Goal: Task Accomplishment & Management: Manage account settings

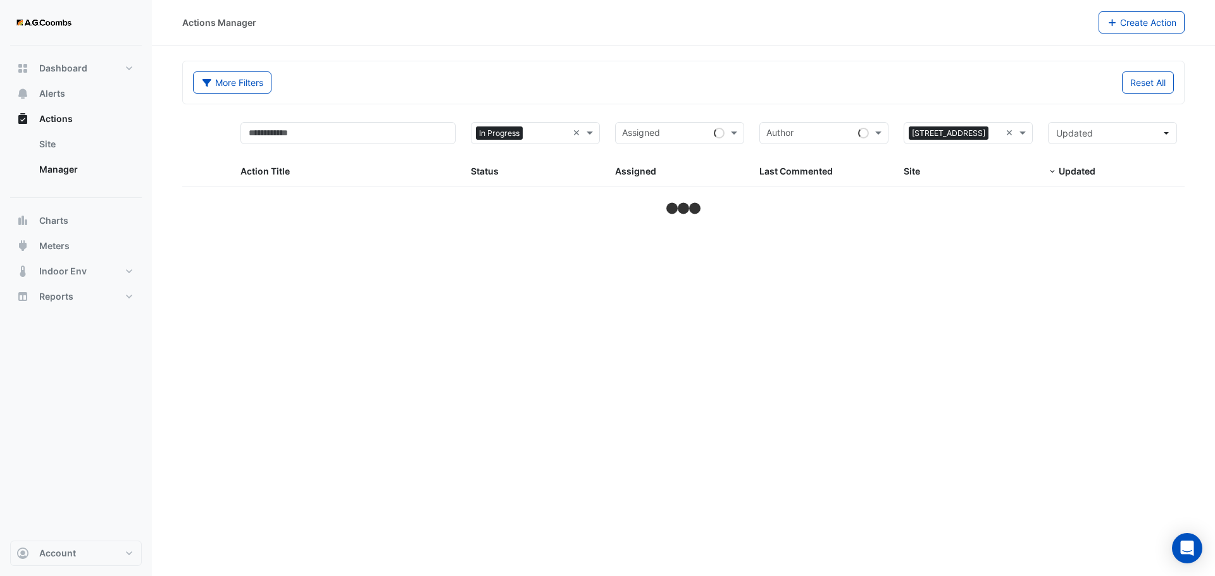
select select "***"
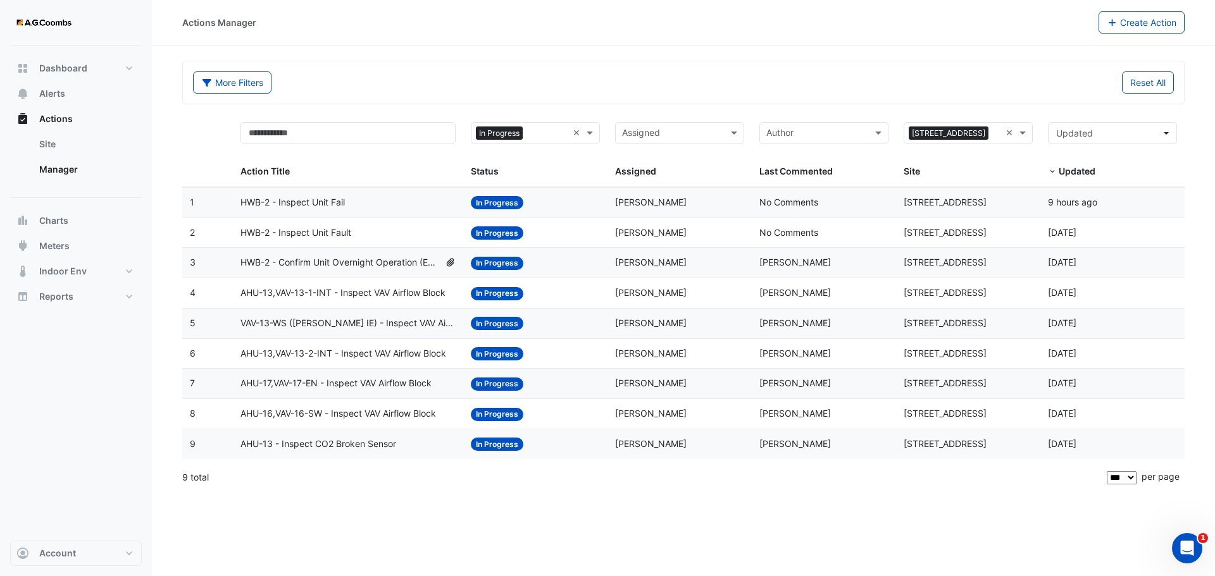
click at [327, 234] on span "HWB-2 - Inspect Unit Fault" at bounding box center [295, 233] width 111 height 15
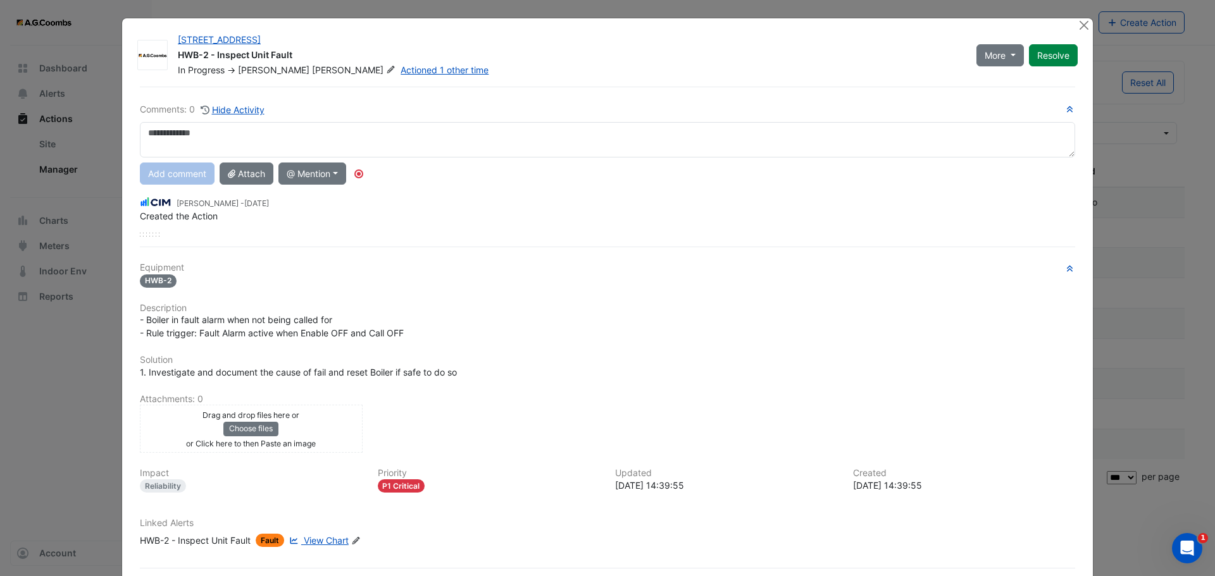
click at [243, 142] on textarea at bounding box center [607, 139] width 935 height 35
type textarea "**********"
click at [196, 178] on button "Add comment" at bounding box center [177, 174] width 75 height 22
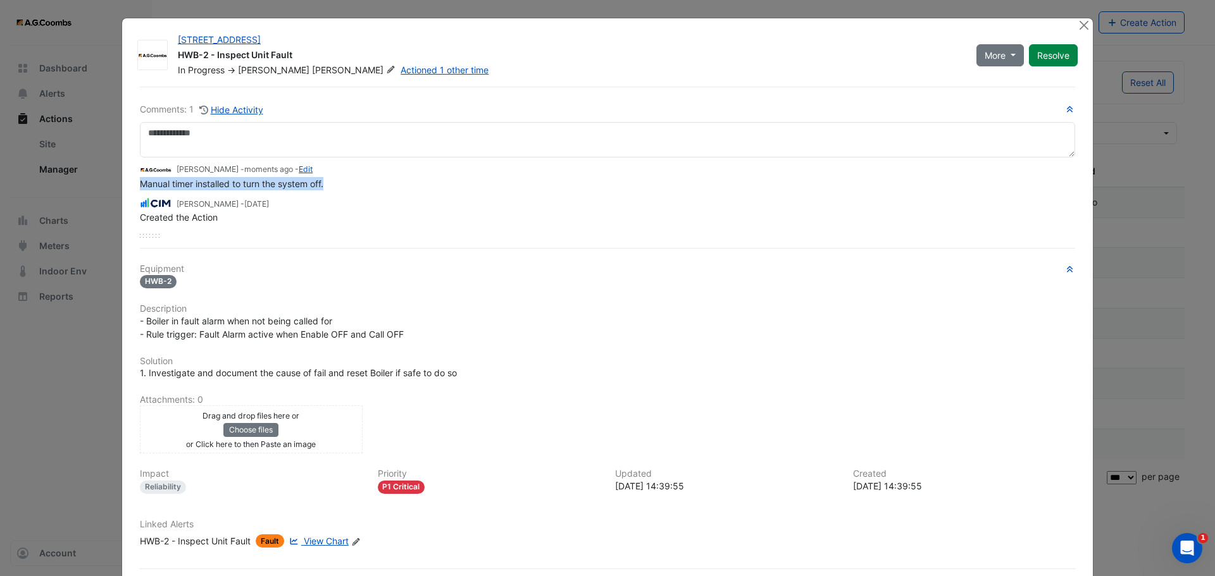
drag, startPoint x: 354, startPoint y: 184, endPoint x: 115, endPoint y: 183, distance: 239.2
click at [115, 183] on ngb-modal-window "[STREET_ADDRESS] HWB-2 - Inspect Unit Fault In Progress -> [PERSON_NAME] Action…" at bounding box center [607, 288] width 1215 height 576
copy span "Manual timer installed to turn the system off."
click at [394, 192] on div "[PERSON_NAME] - moments ago - Edit Manual timer installed to turn the system of…" at bounding box center [607, 191] width 935 height 66
click at [301, 166] on link "Edit" at bounding box center [306, 169] width 14 height 9
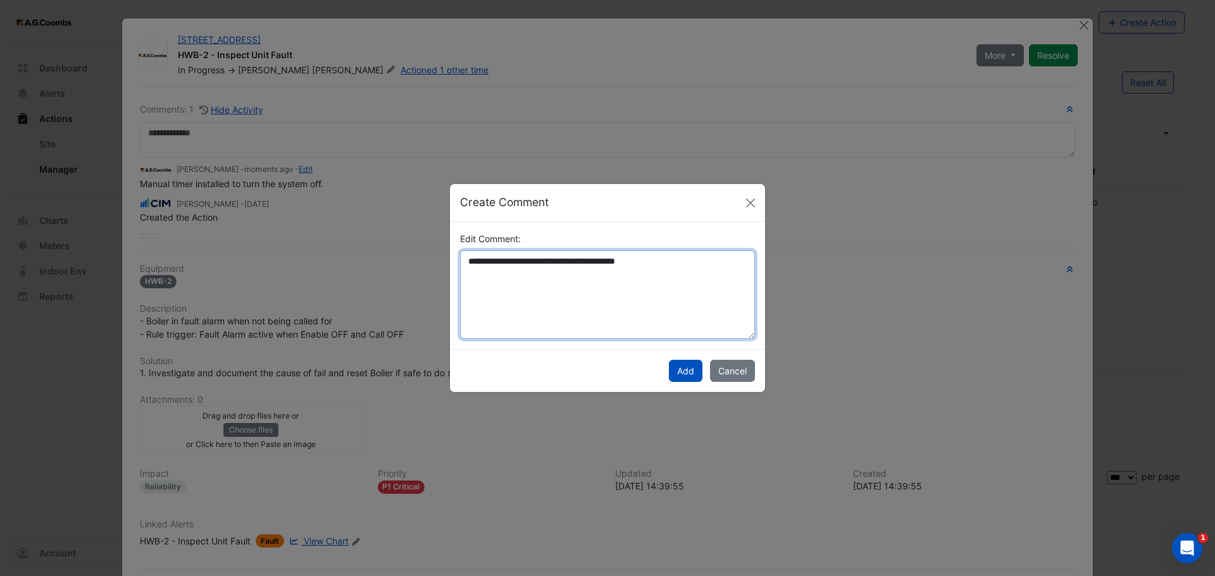
drag, startPoint x: 558, startPoint y: 263, endPoint x: 253, endPoint y: 256, distance: 305.1
click at [253, 256] on ngb-modal-window "**********" at bounding box center [607, 288] width 1215 height 576
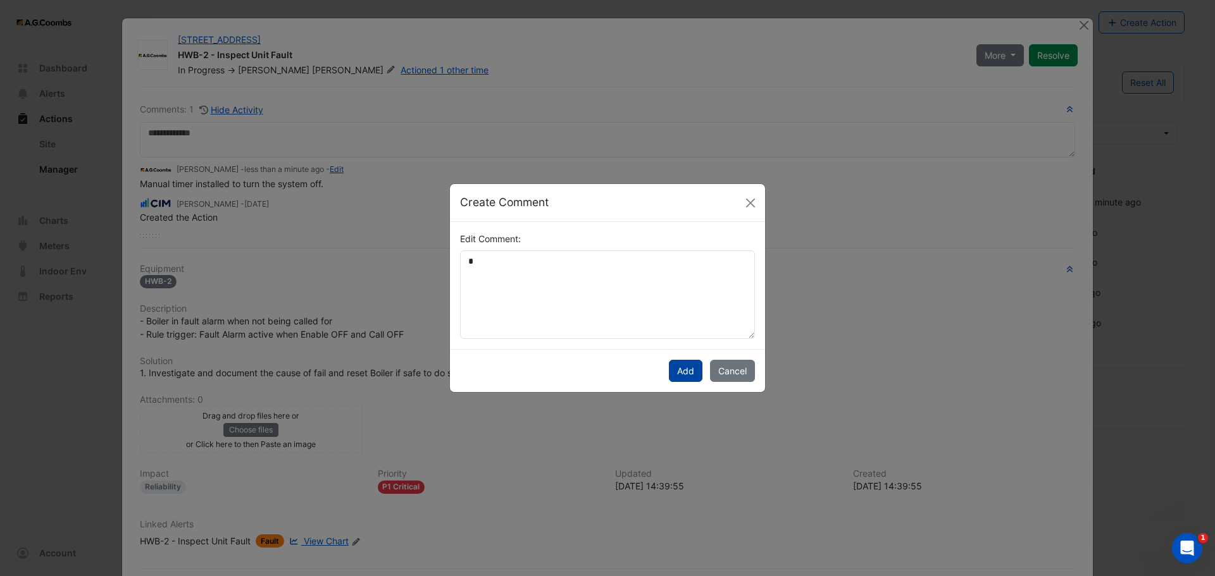
click at [688, 369] on button "Add" at bounding box center [686, 371] width 34 height 22
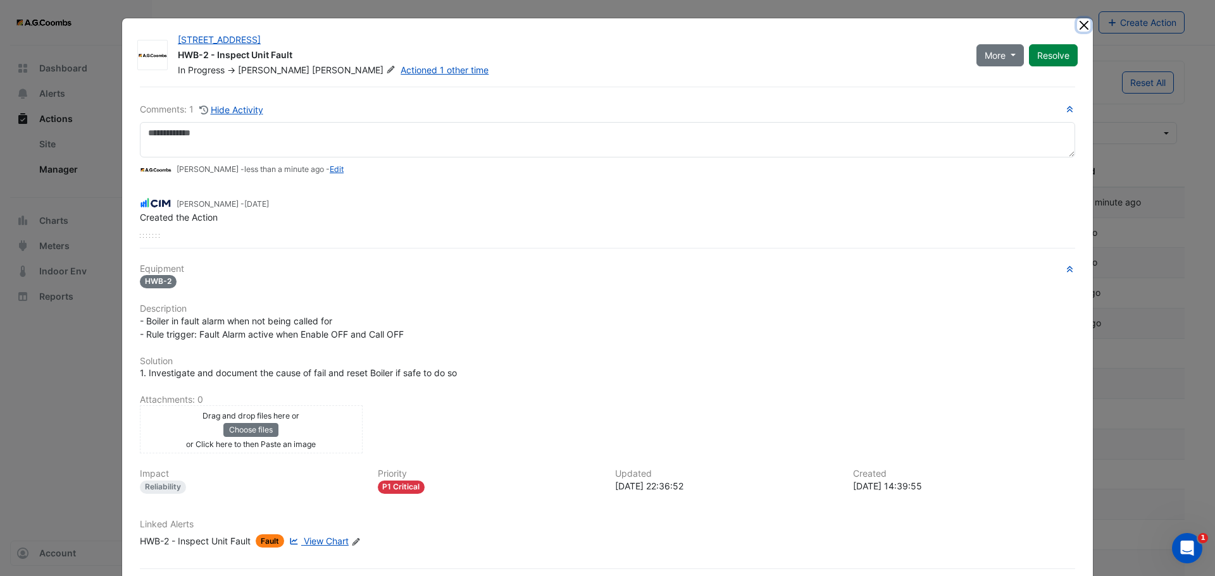
click at [1081, 27] on button "Close" at bounding box center [1083, 24] width 13 height 13
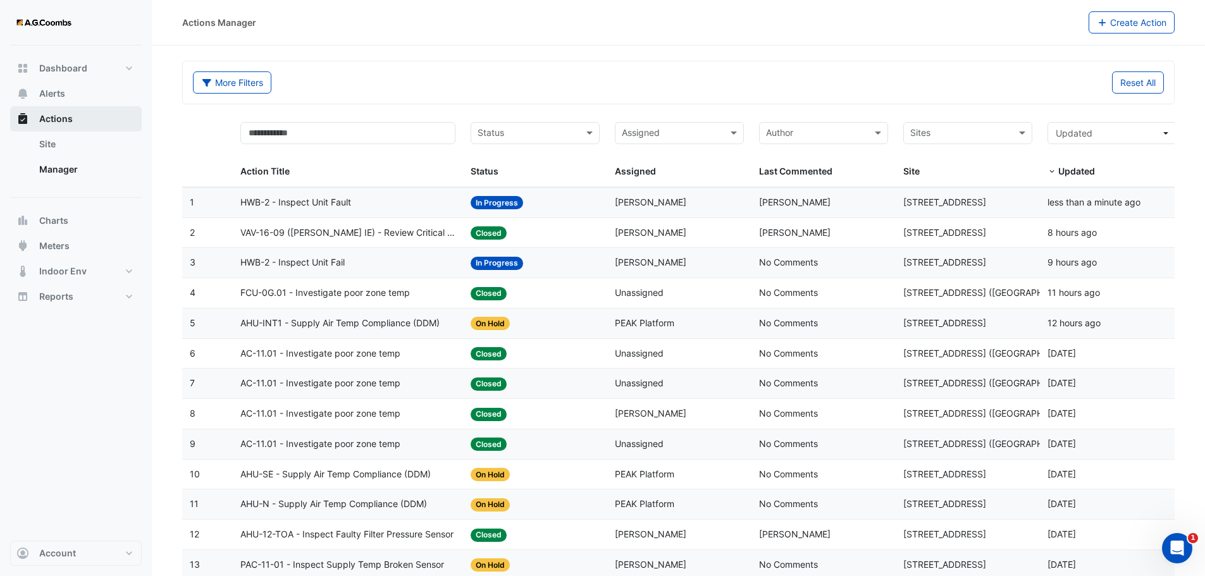
click at [54, 111] on button "Actions" at bounding box center [76, 118] width 132 height 25
click at [56, 118] on span "Actions" at bounding box center [56, 119] width 34 height 13
click at [324, 139] on input "text" at bounding box center [348, 133] width 216 height 22
click at [535, 137] on input "text" at bounding box center [528, 134] width 101 height 15
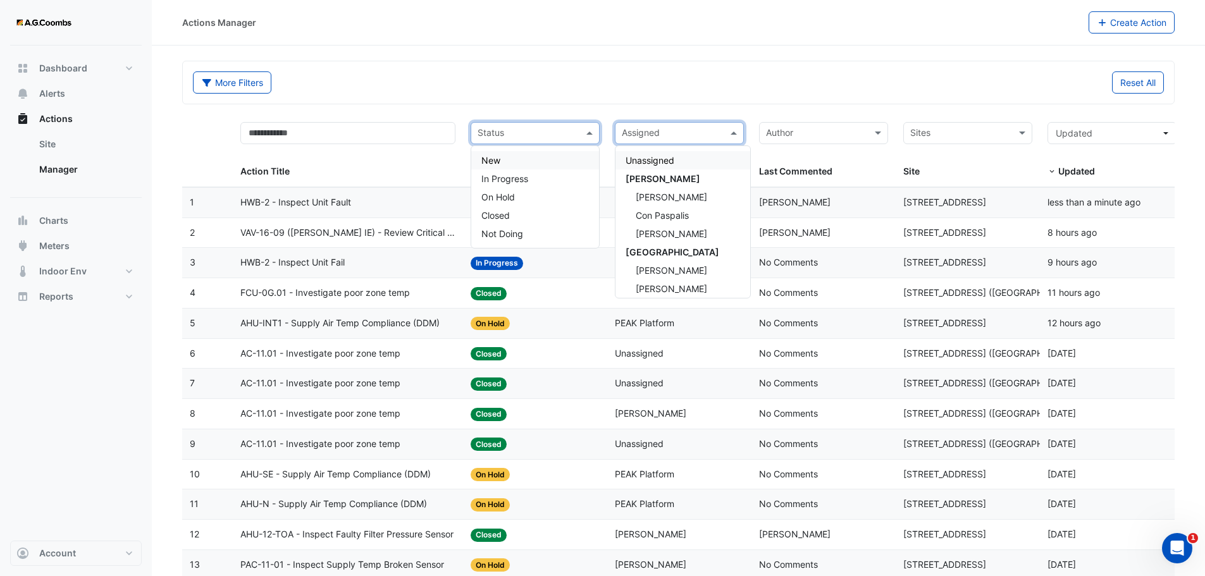
click at [639, 134] on input "text" at bounding box center [672, 134] width 101 height 15
click at [665, 193] on span "[PERSON_NAME]" at bounding box center [672, 197] width 72 height 11
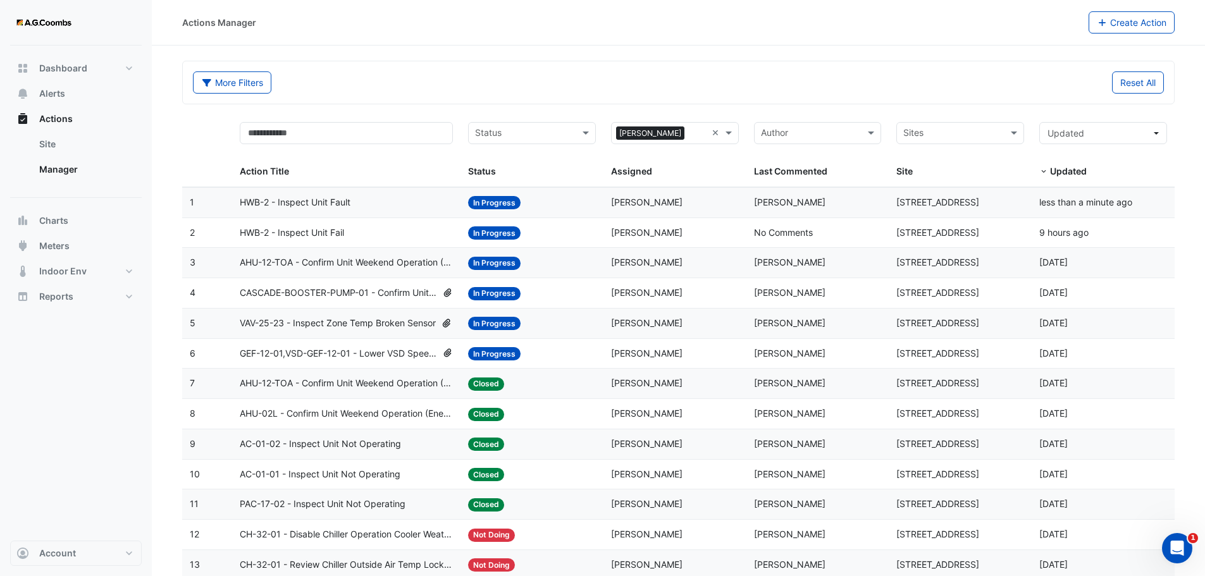
click at [318, 327] on span "VAV-25-23 - Inspect Zone Temp Broken Sensor" at bounding box center [338, 323] width 196 height 15
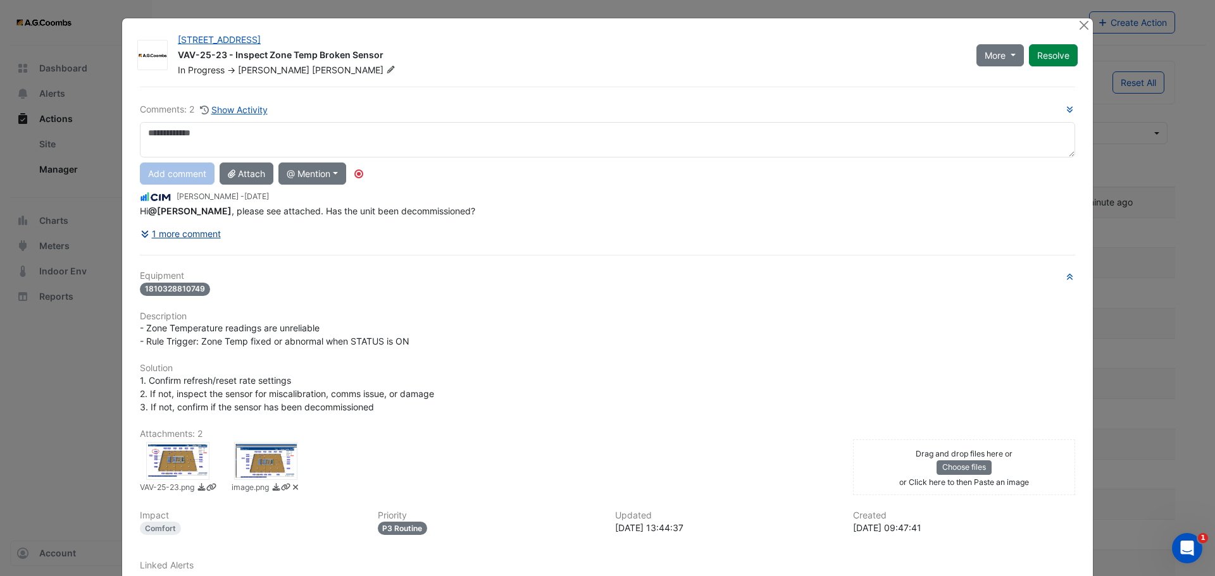
click at [184, 235] on button "1 more comment" at bounding box center [181, 234] width 82 height 22
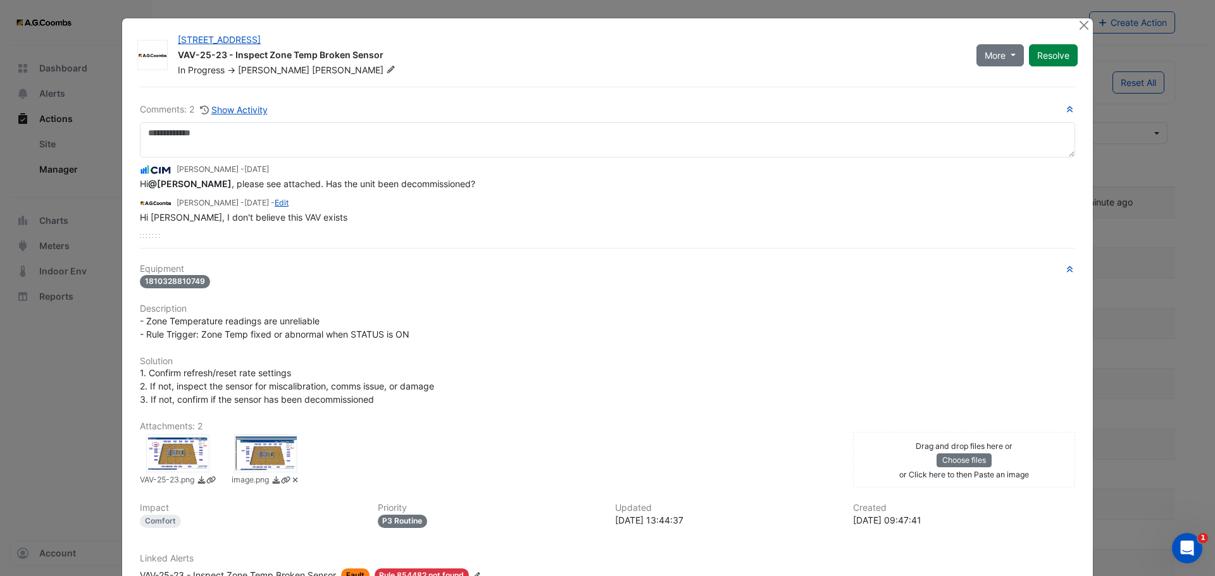
click at [181, 454] on div at bounding box center [177, 454] width 63 height 38
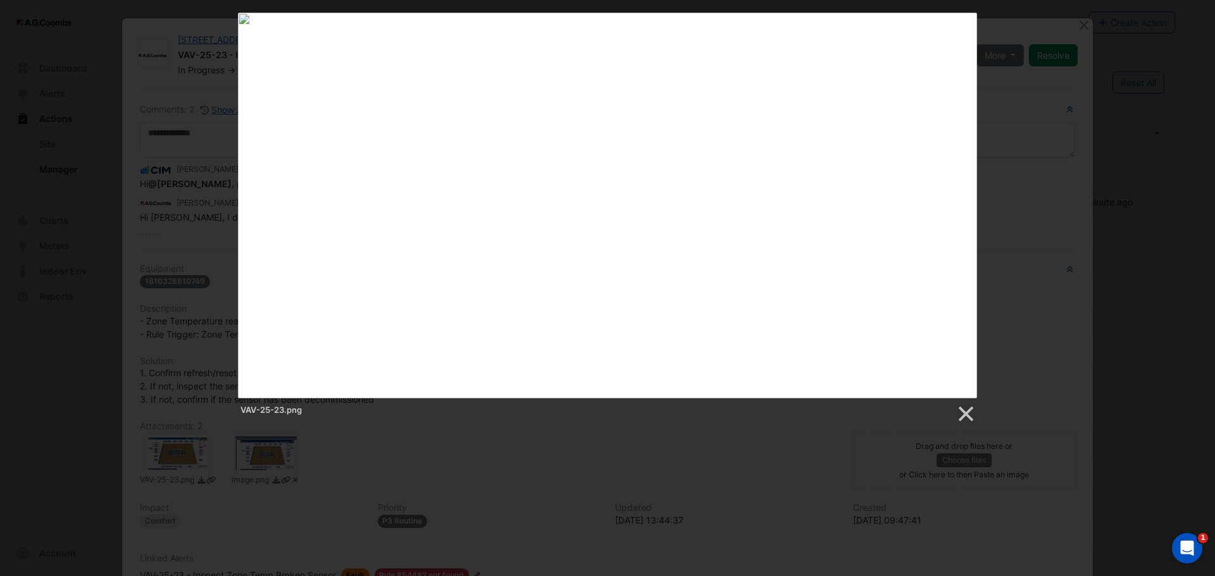
click at [1015, 240] on div "VAV-25-23.png" at bounding box center [607, 218] width 1215 height 411
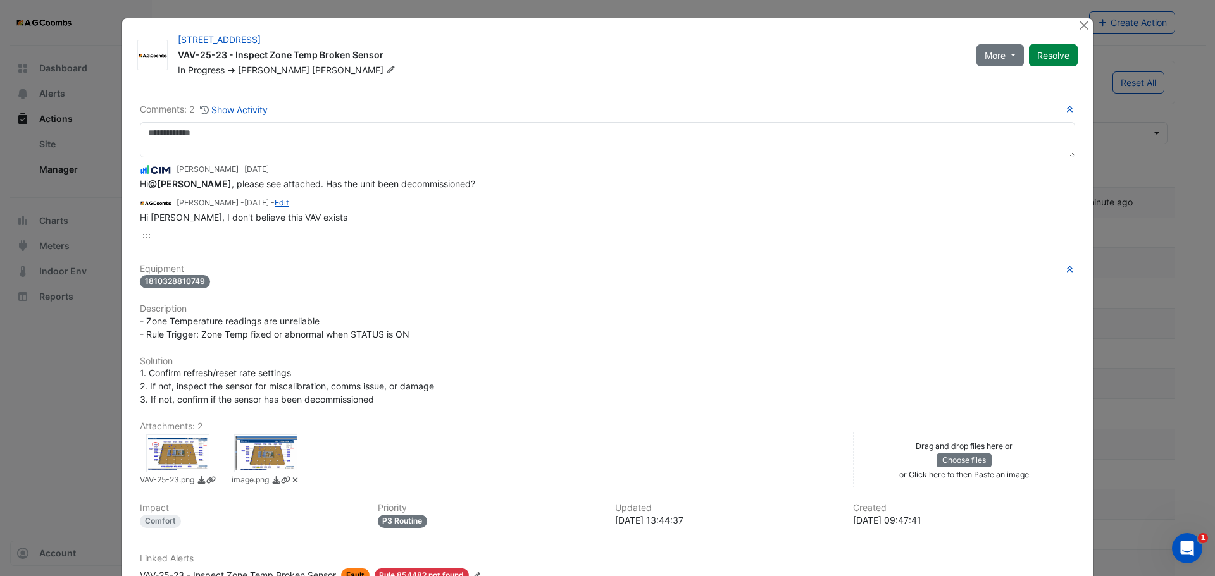
click at [644, 252] on div "Comments: 2 Show Activity [PERSON_NAME] - [DATE] Hi @[PERSON_NAME] , please see…" at bounding box center [607, 364] width 950 height 554
click at [265, 459] on div at bounding box center [265, 454] width 63 height 38
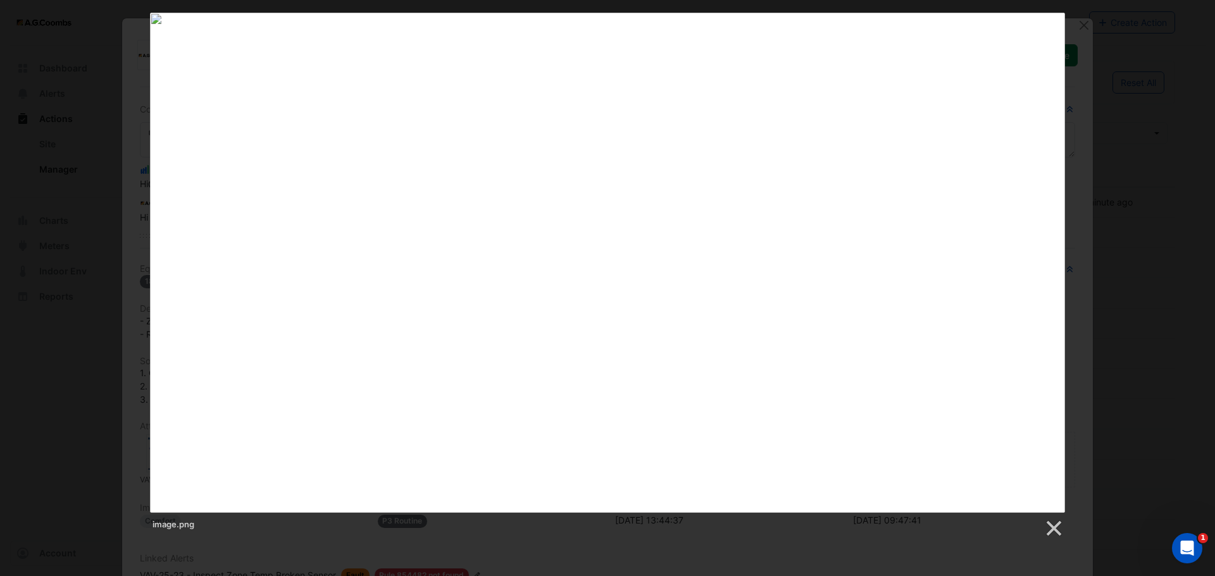
click at [1096, 284] on div "image.png" at bounding box center [607, 276] width 1215 height 526
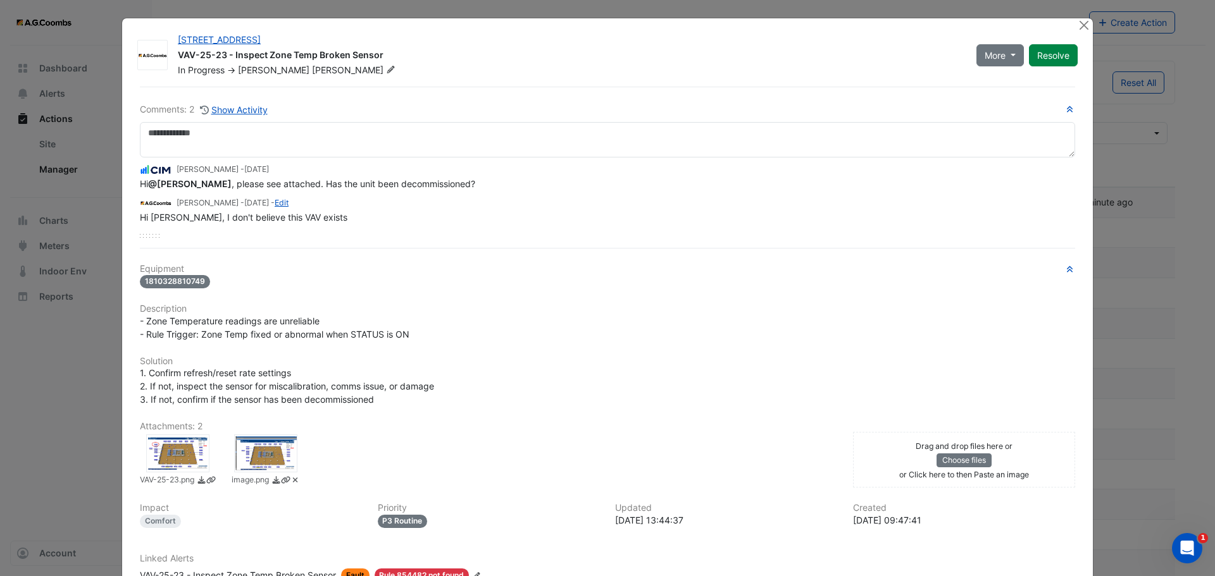
click at [1086, 25] on div at bounding box center [1085, 25] width 16 height 15
click at [1081, 25] on button "Close" at bounding box center [1083, 24] width 13 height 13
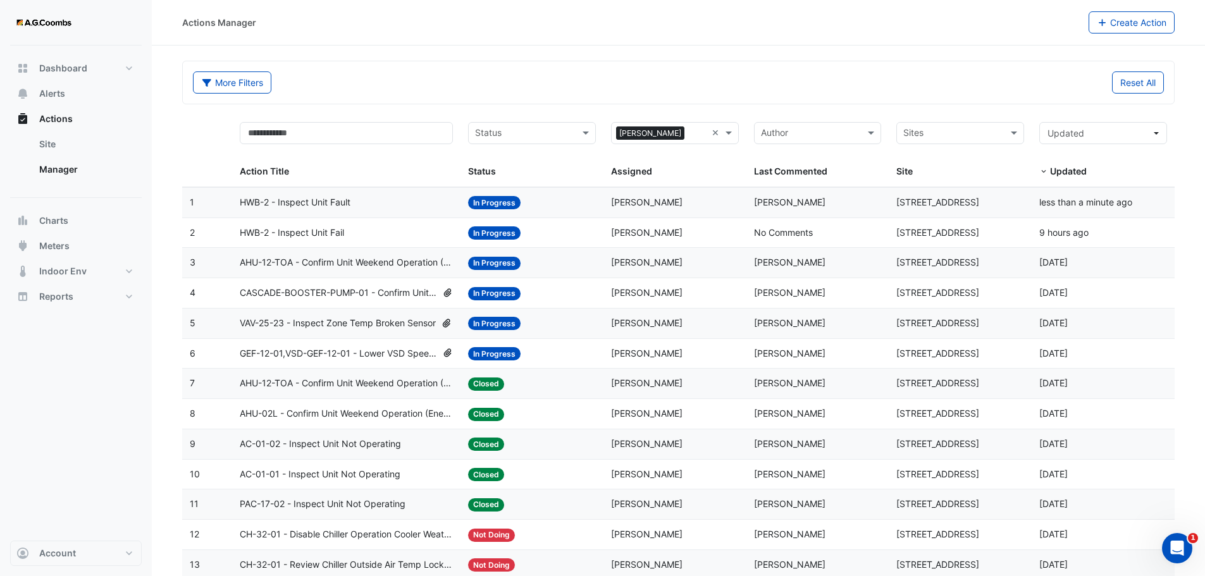
click at [578, 128] on div "Status" at bounding box center [532, 133] width 128 height 22
click at [502, 177] on span "In Progress" at bounding box center [502, 178] width 47 height 11
click at [532, 127] on input "text" at bounding box center [544, 134] width 39 height 15
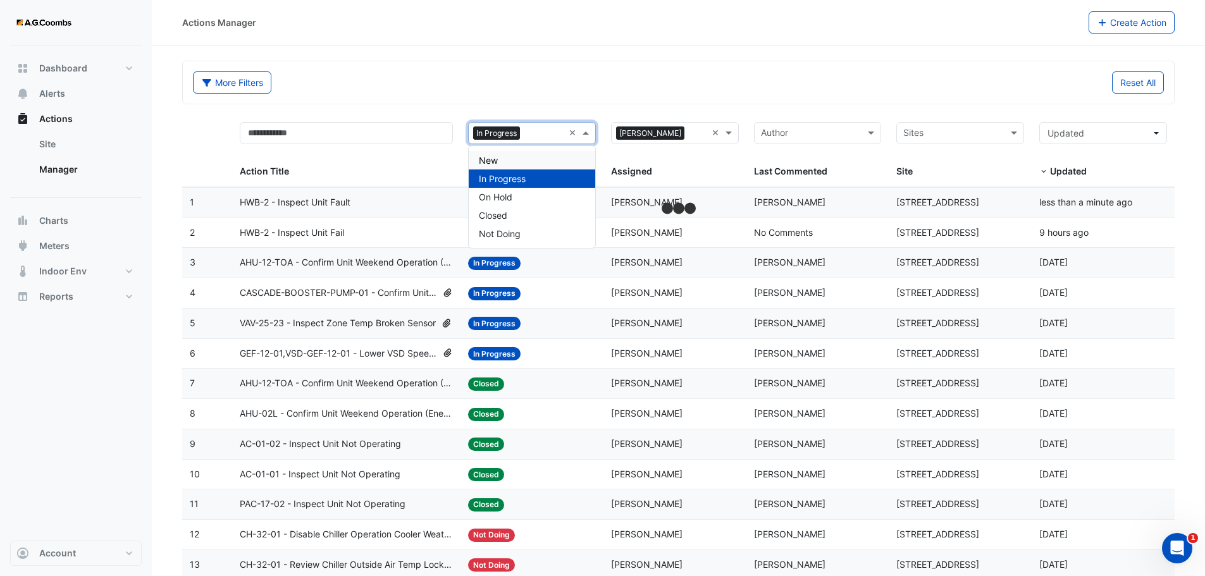
click at [509, 163] on div "New" at bounding box center [532, 160] width 127 height 18
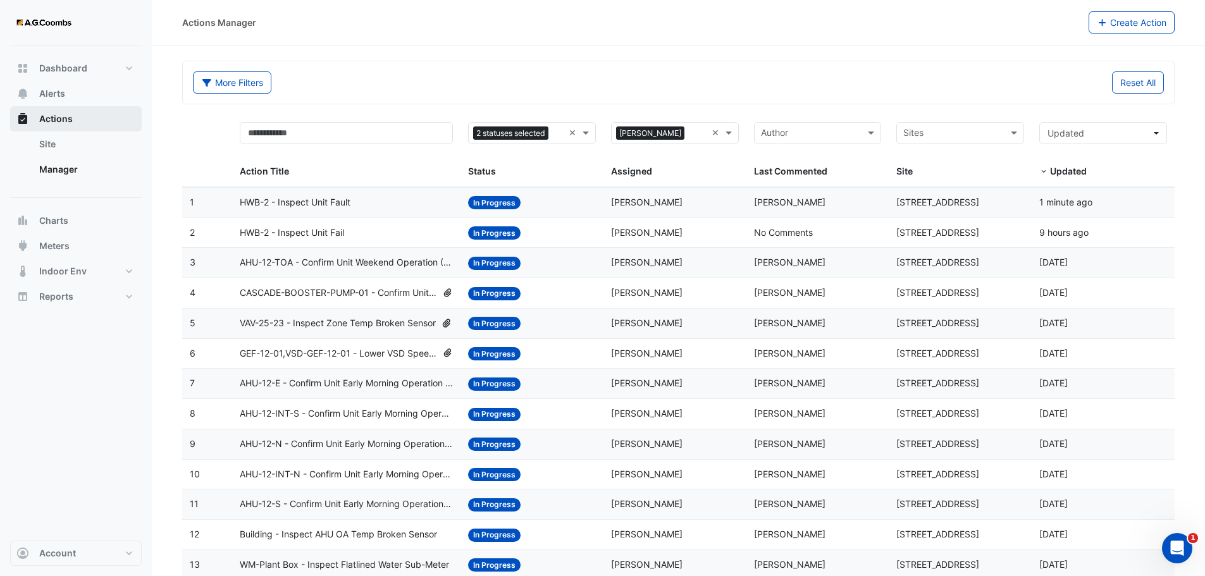
click at [55, 115] on span "Actions" at bounding box center [56, 119] width 34 height 13
click at [339, 206] on span "HWB-2 - Inspect Unit Fault" at bounding box center [295, 203] width 111 height 15
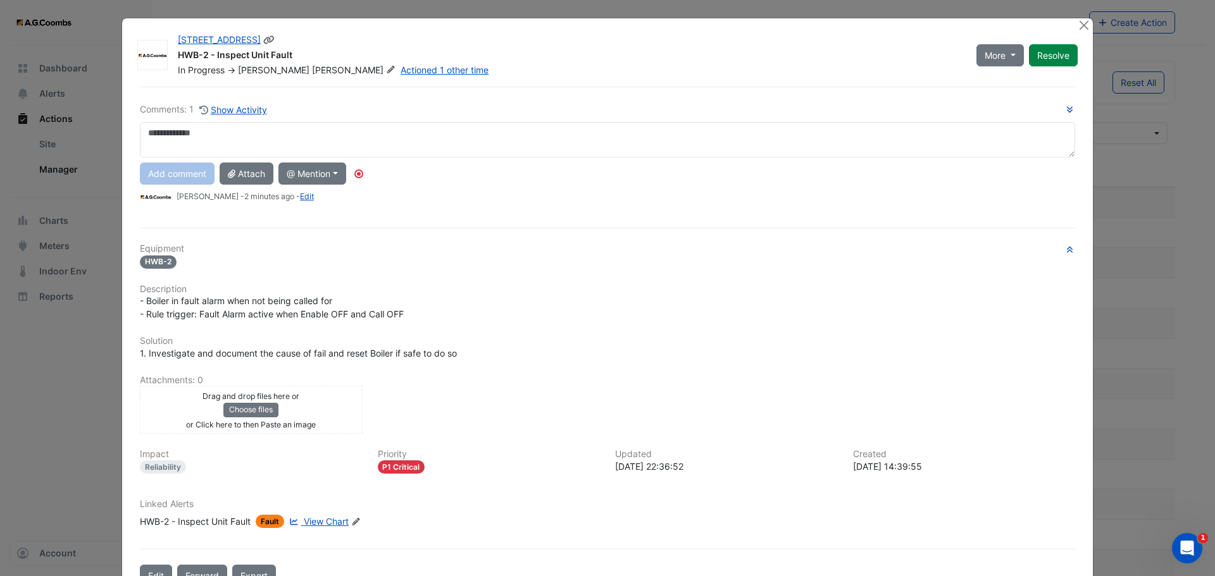
click at [312, 68] on span "[PERSON_NAME]" at bounding box center [355, 70] width 86 height 13
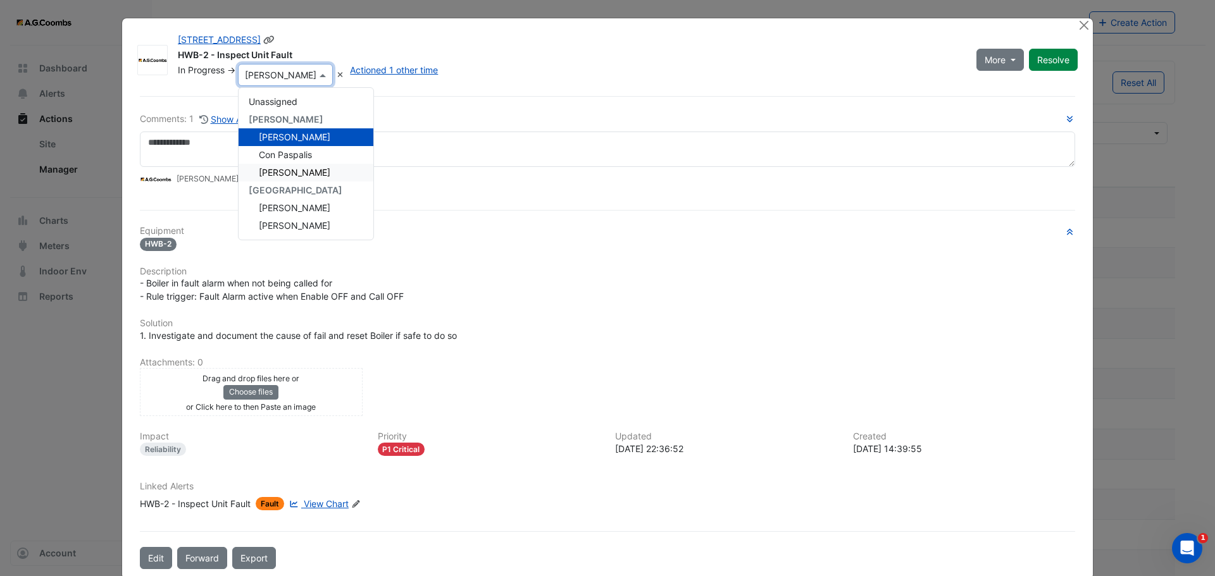
click at [294, 169] on span "[PERSON_NAME]" at bounding box center [295, 172] width 72 height 11
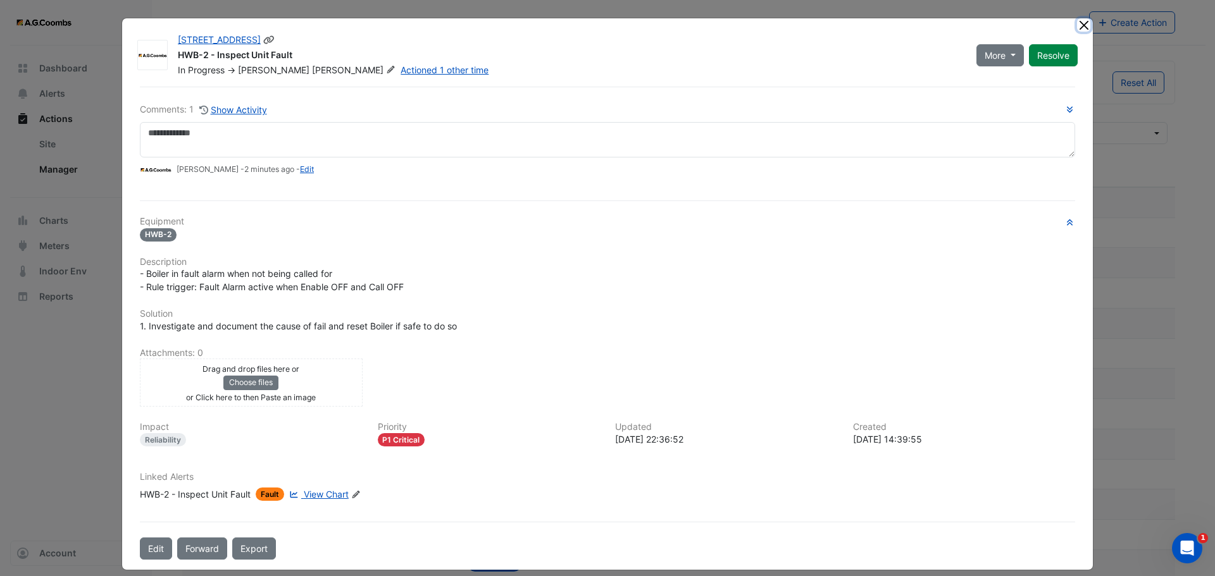
click at [1080, 23] on button "Close" at bounding box center [1083, 24] width 13 height 13
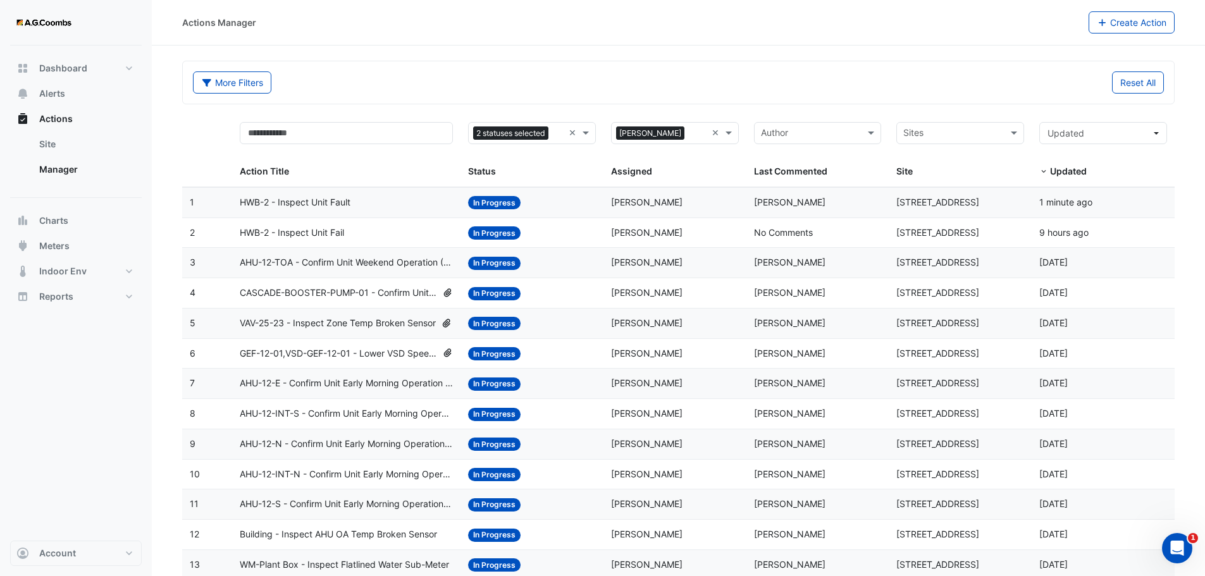
click at [308, 230] on span "HWB-2 - Inspect Unit Fail" at bounding box center [292, 233] width 104 height 15
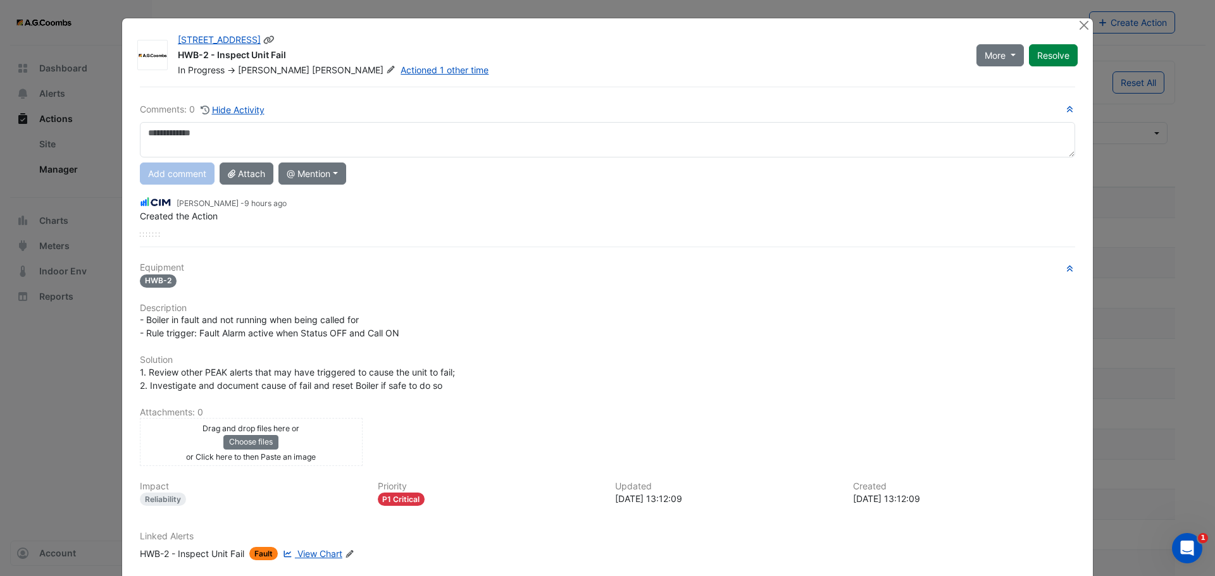
click at [251, 73] on span "[PERSON_NAME]" at bounding box center [274, 70] width 72 height 11
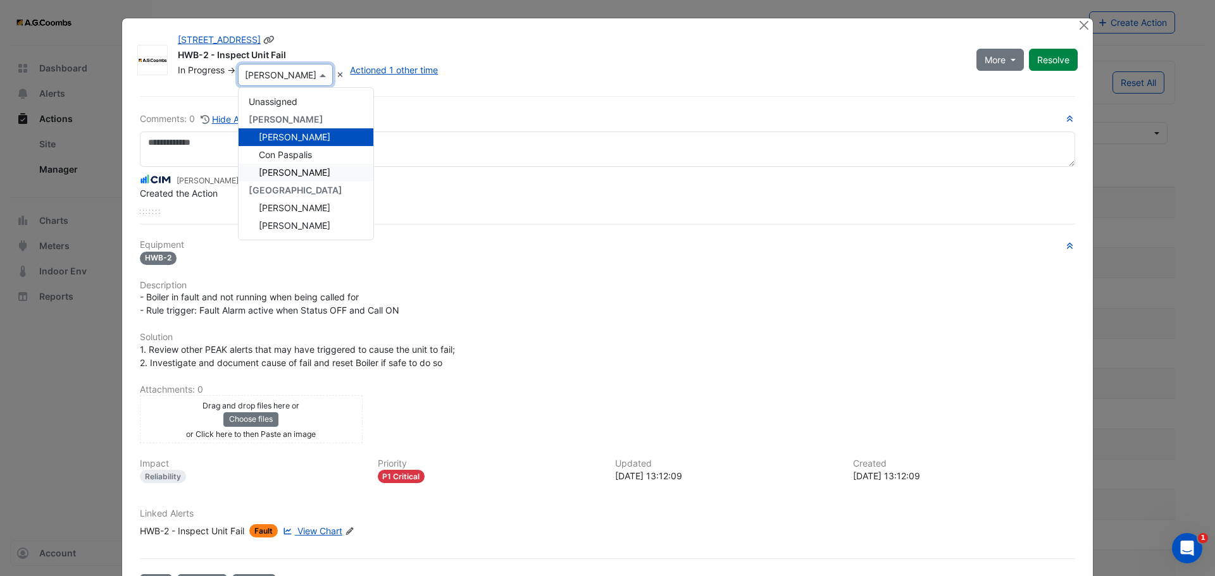
click at [279, 176] on span "[PERSON_NAME]" at bounding box center [295, 172] width 72 height 11
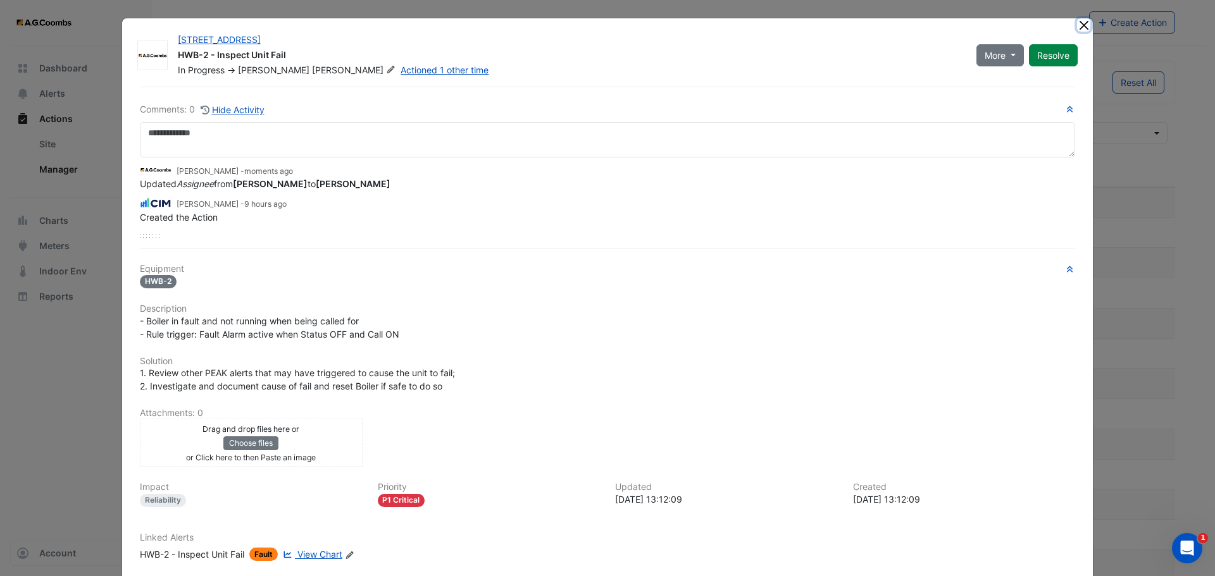
click at [1077, 30] on button "Close" at bounding box center [1083, 24] width 13 height 13
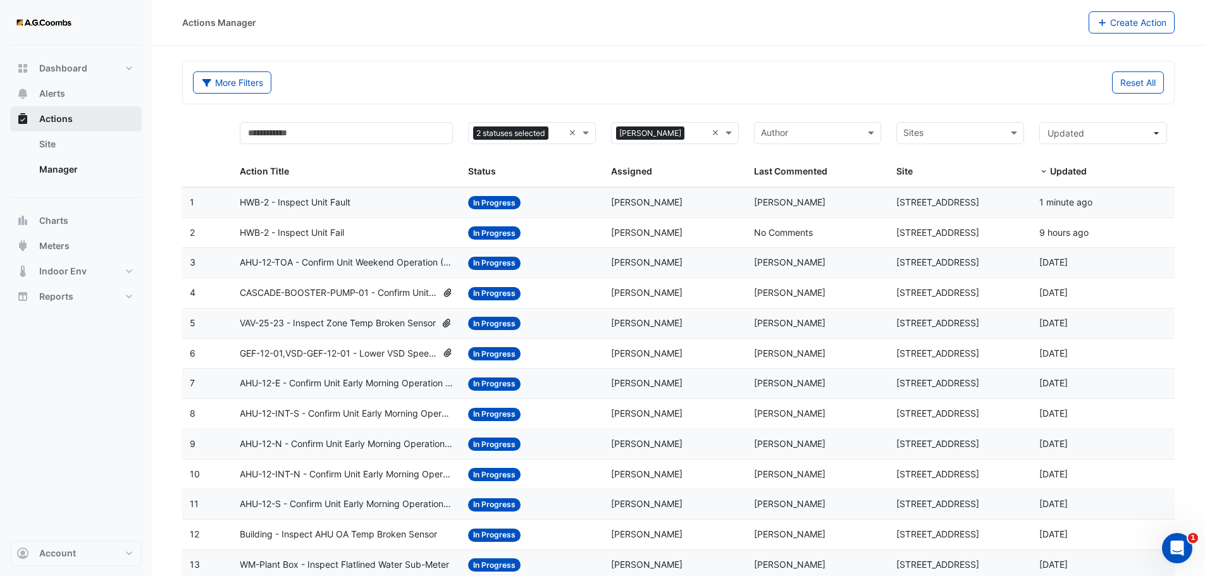
click at [42, 127] on button "Actions" at bounding box center [76, 118] width 132 height 25
click at [269, 82] on button "More Filters" at bounding box center [232, 83] width 78 height 22
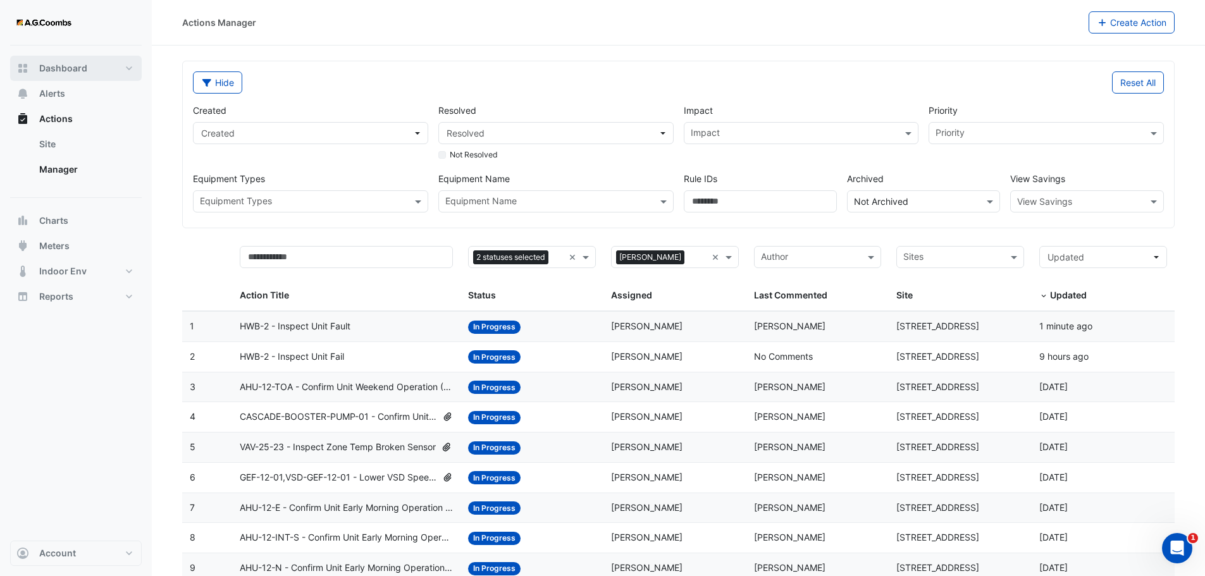
click at [82, 78] on button "Dashboard" at bounding box center [76, 68] width 132 height 25
select select "***"
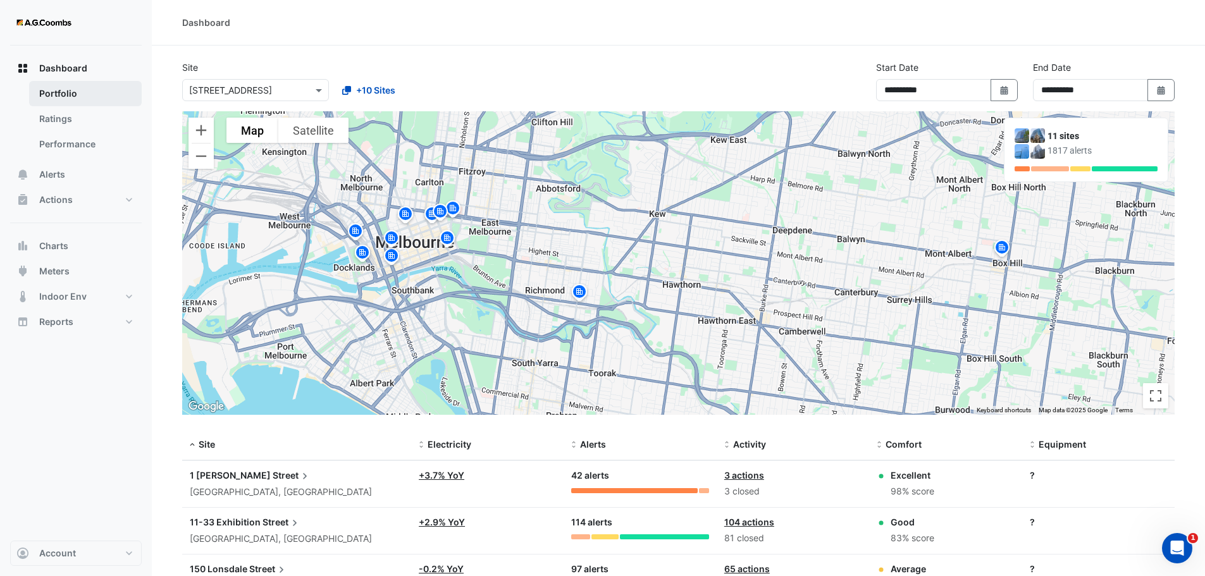
click at [66, 91] on link "Portfolio" at bounding box center [85, 93] width 113 height 25
click at [51, 92] on link "Portfolio" at bounding box center [85, 93] width 113 height 25
click at [55, 123] on link "Ratings" at bounding box center [85, 118] width 113 height 25
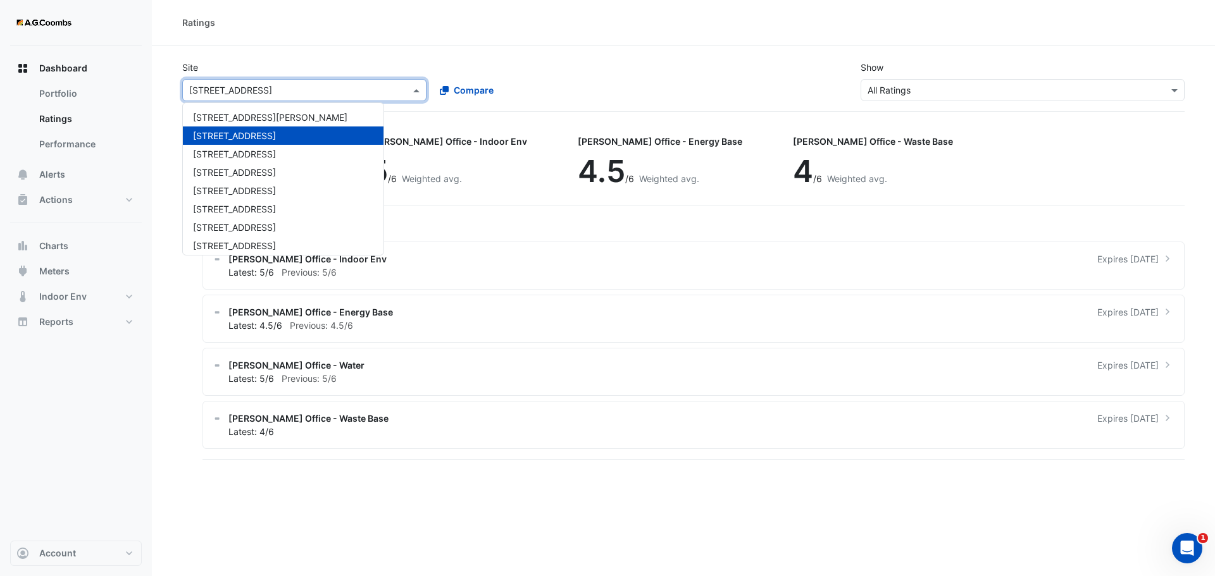
click at [409, 85] on div at bounding box center [304, 90] width 243 height 15
click at [230, 194] on span "[STREET_ADDRESS]" at bounding box center [234, 190] width 83 height 11
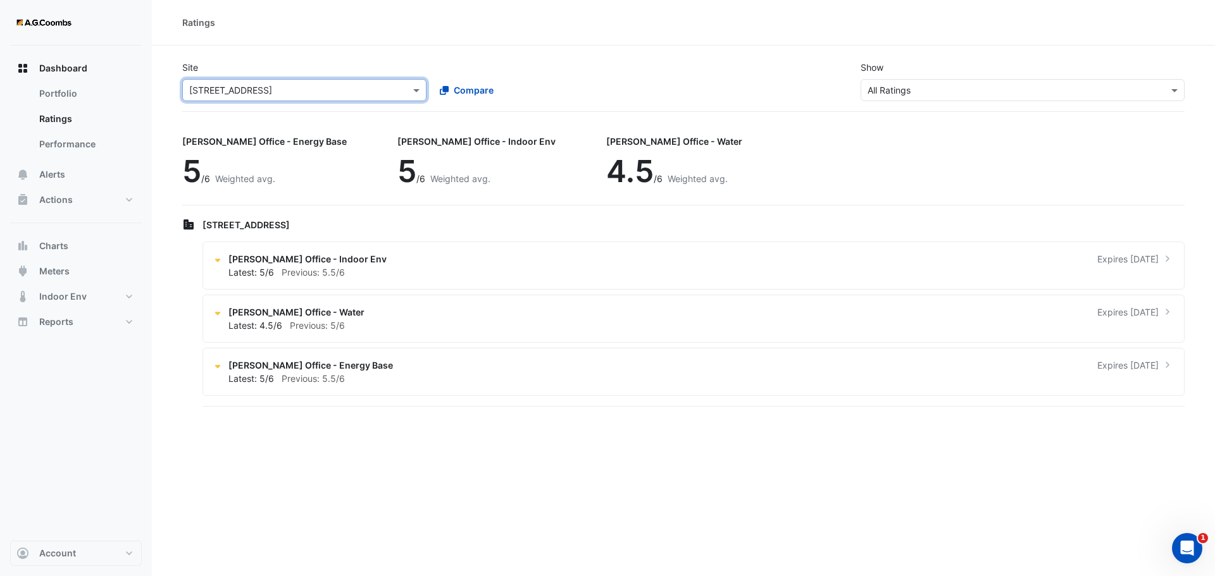
click at [401, 89] on div at bounding box center [304, 90] width 243 height 15
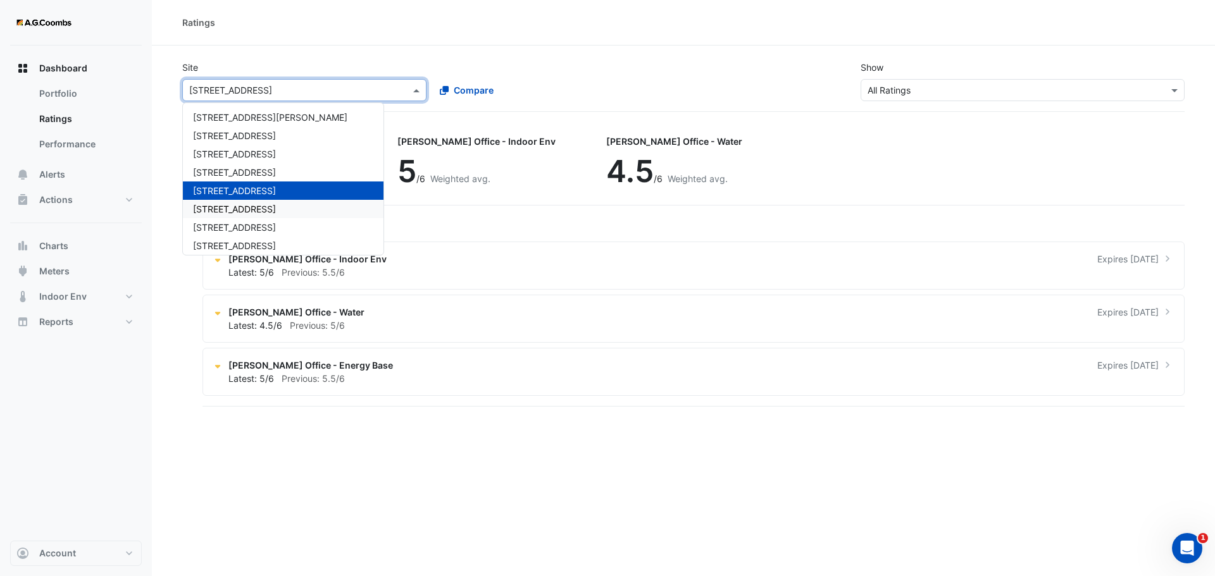
scroll to position [60, 0]
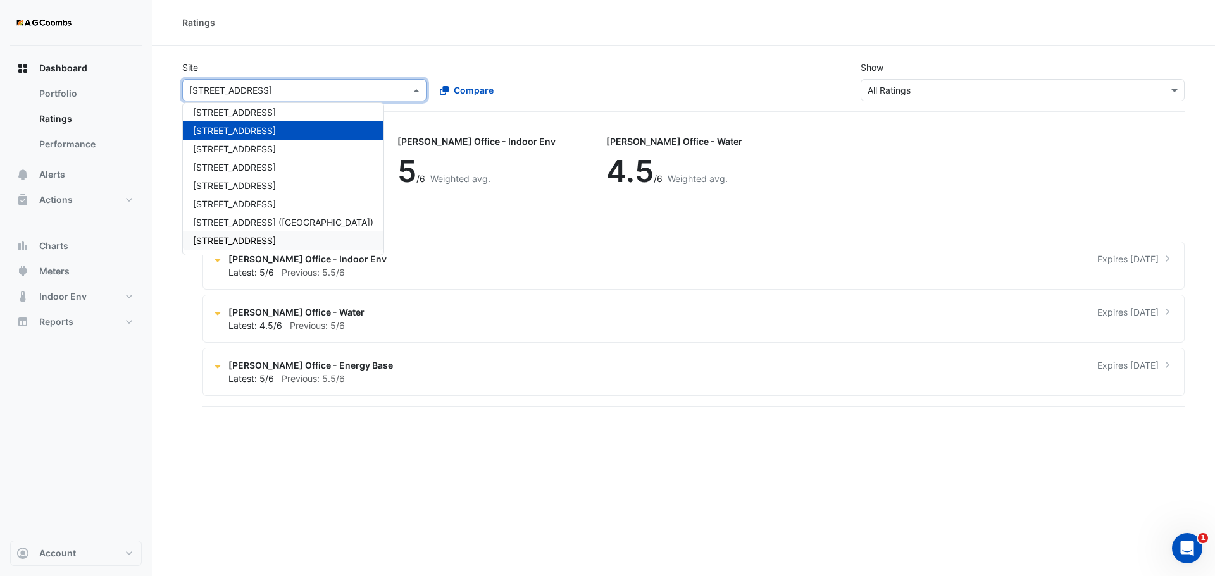
click at [246, 249] on div "[STREET_ADDRESS]" at bounding box center [283, 241] width 201 height 18
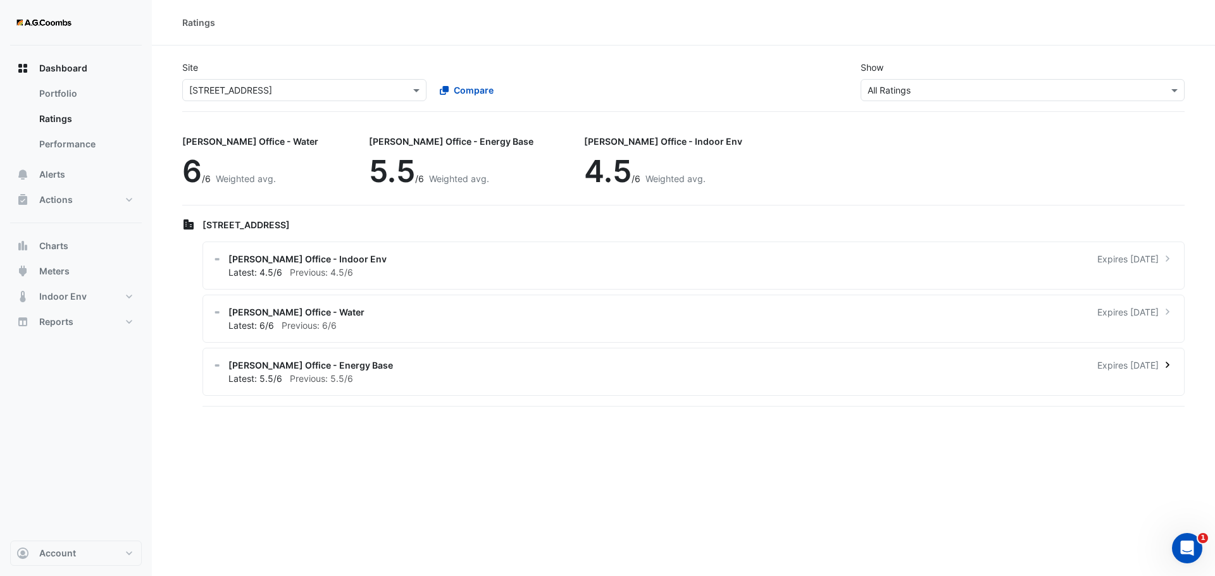
click at [356, 378] on div "Latest: 5.5/6 Previous: 5.5/6" at bounding box center [700, 378] width 945 height 13
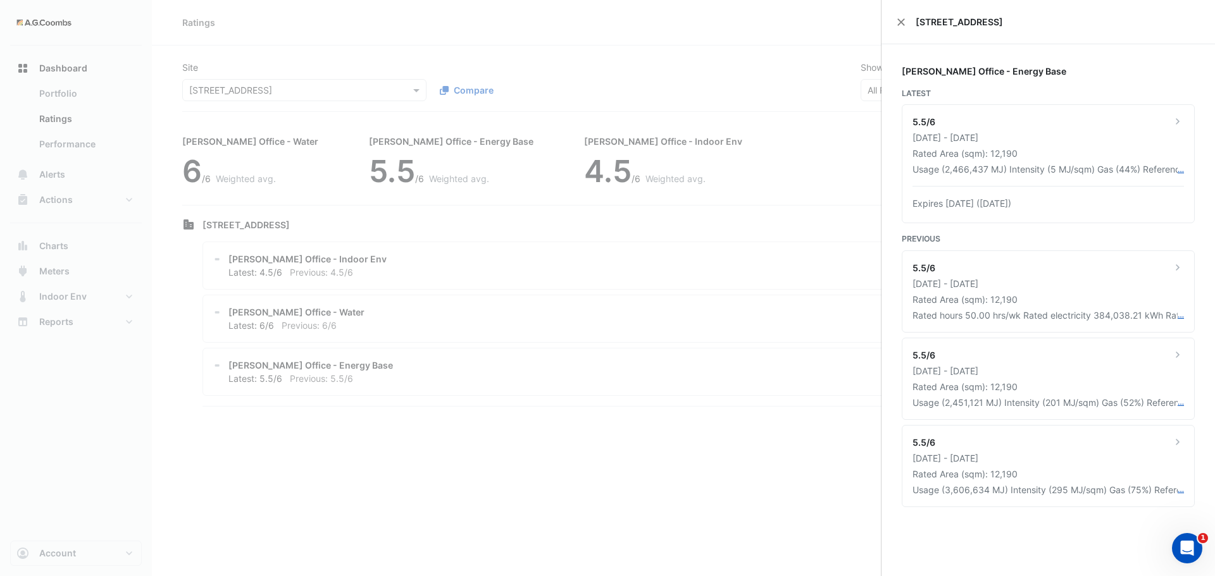
click at [356, 378] on ngb-offcanvas-backdrop at bounding box center [607, 288] width 1215 height 576
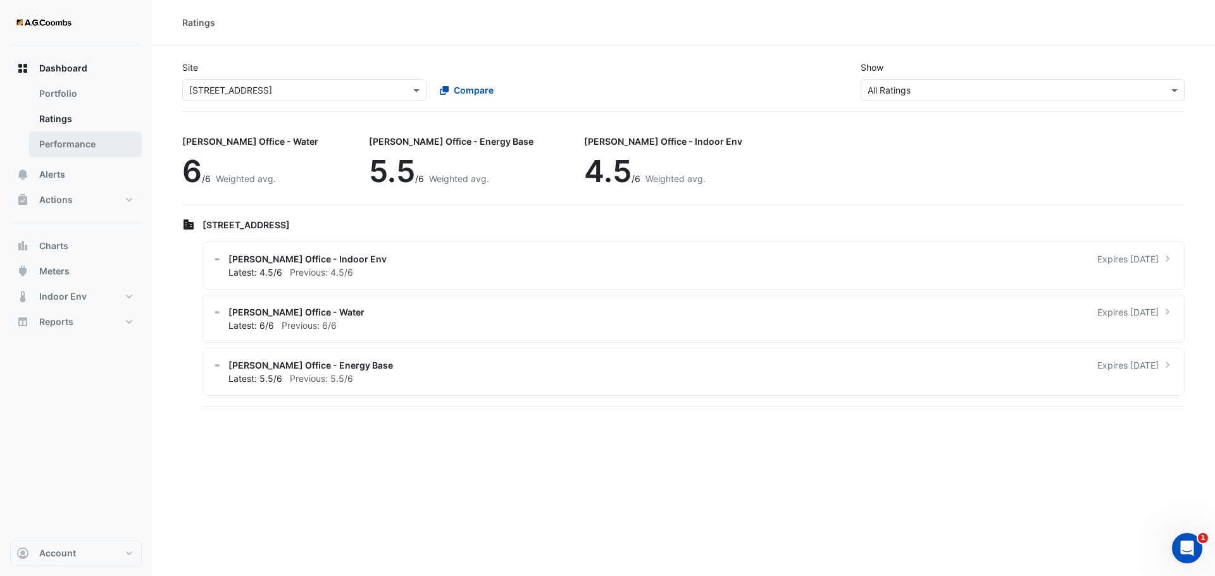
click at [68, 143] on link "Performance" at bounding box center [85, 144] width 113 height 25
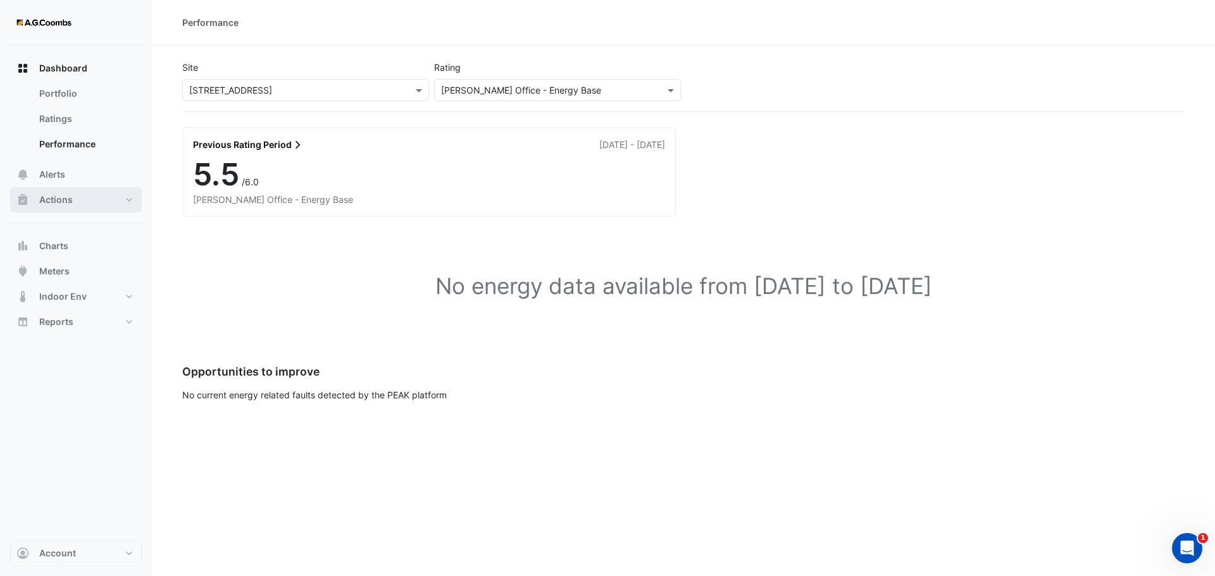
click at [70, 201] on span "Actions" at bounding box center [56, 200] width 34 height 13
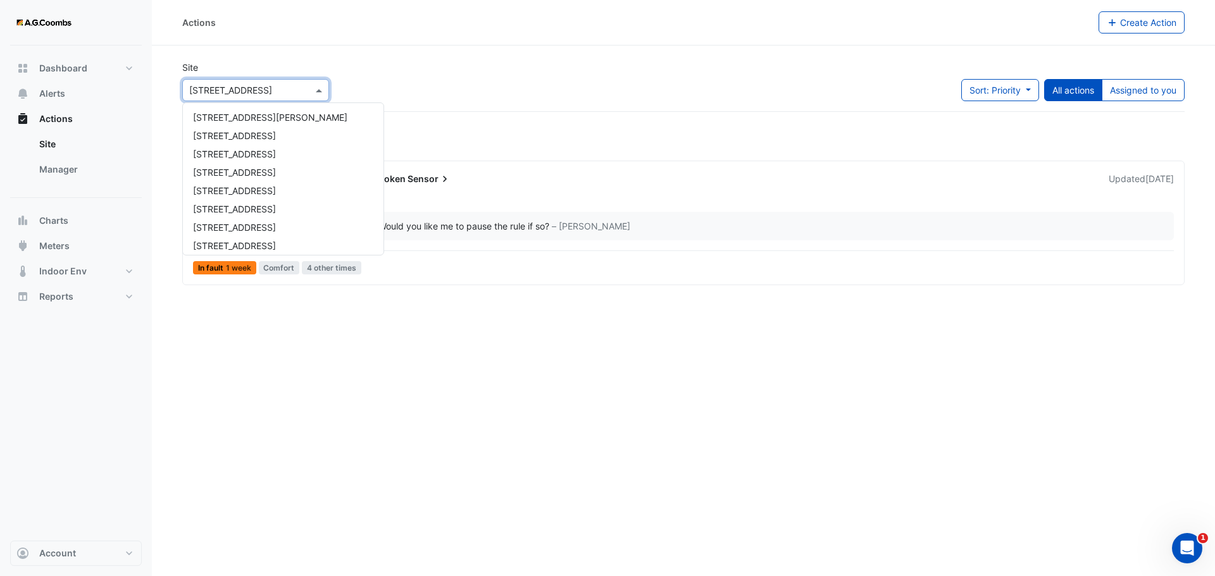
click at [302, 90] on div at bounding box center [256, 90] width 146 height 15
click at [242, 189] on span "[STREET_ADDRESS]" at bounding box center [234, 190] width 83 height 11
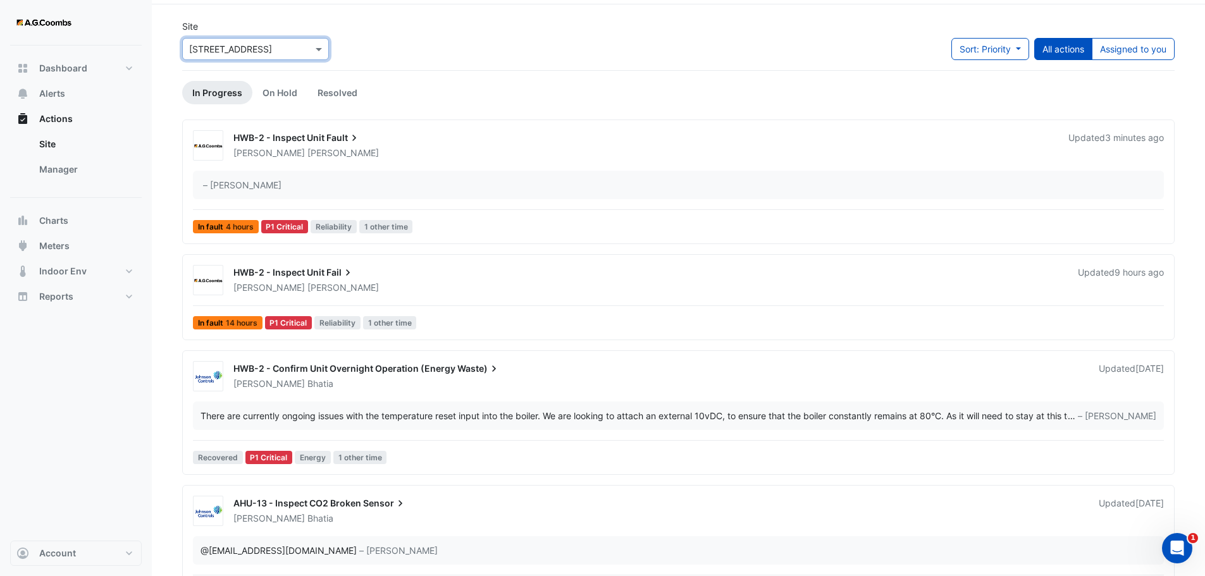
scroll to position [63, 0]
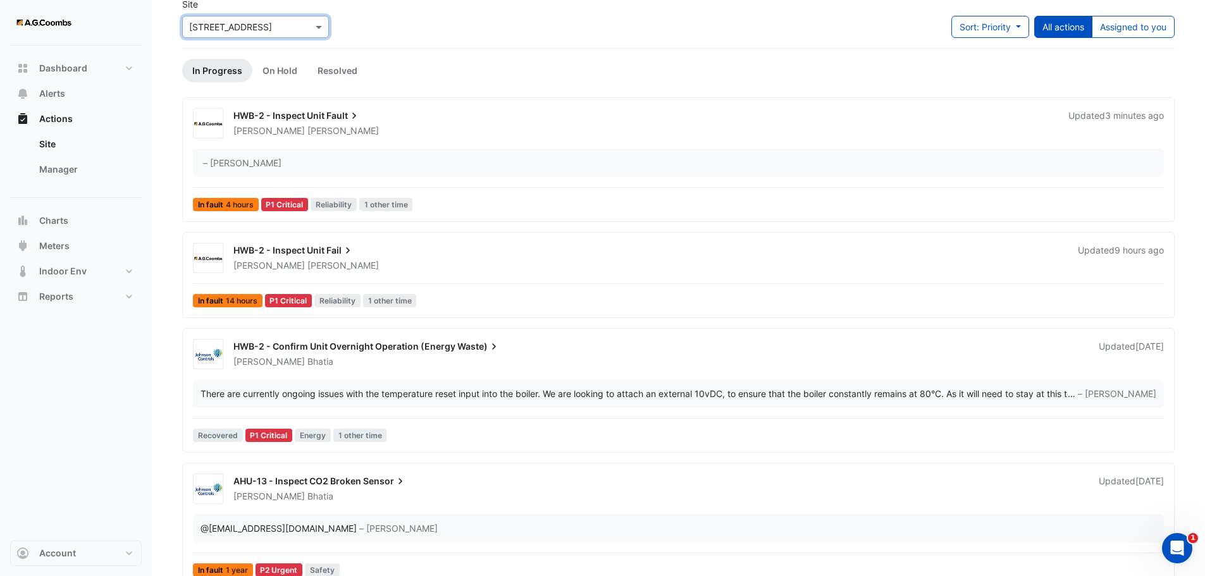
click at [501, 367] on div "[PERSON_NAME]" at bounding box center [658, 362] width 853 height 13
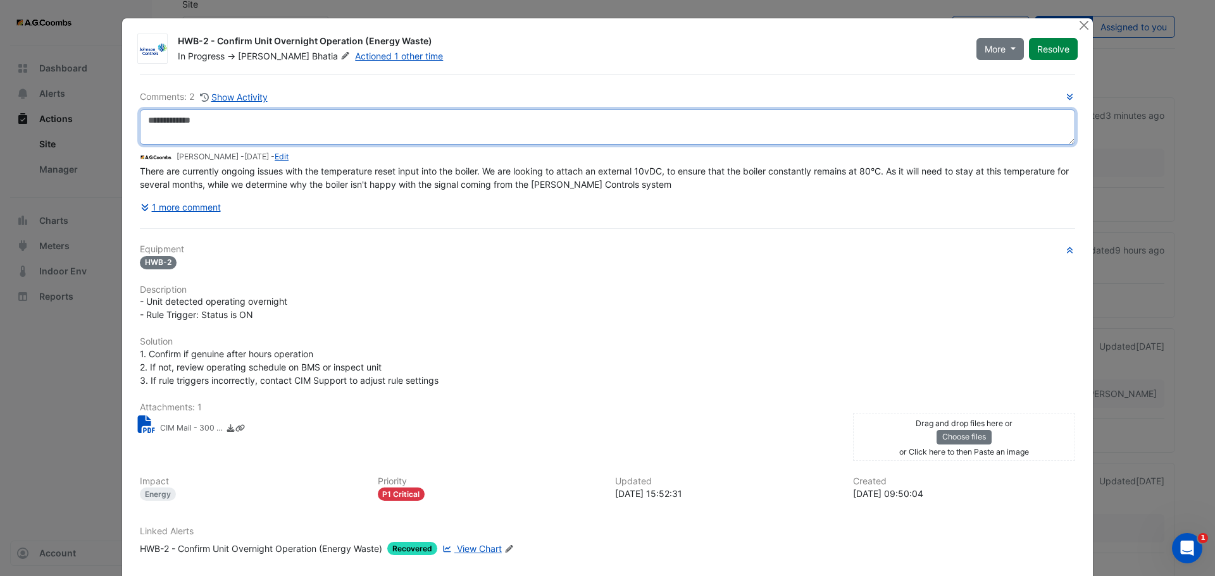
click at [240, 127] on textarea at bounding box center [607, 126] width 935 height 35
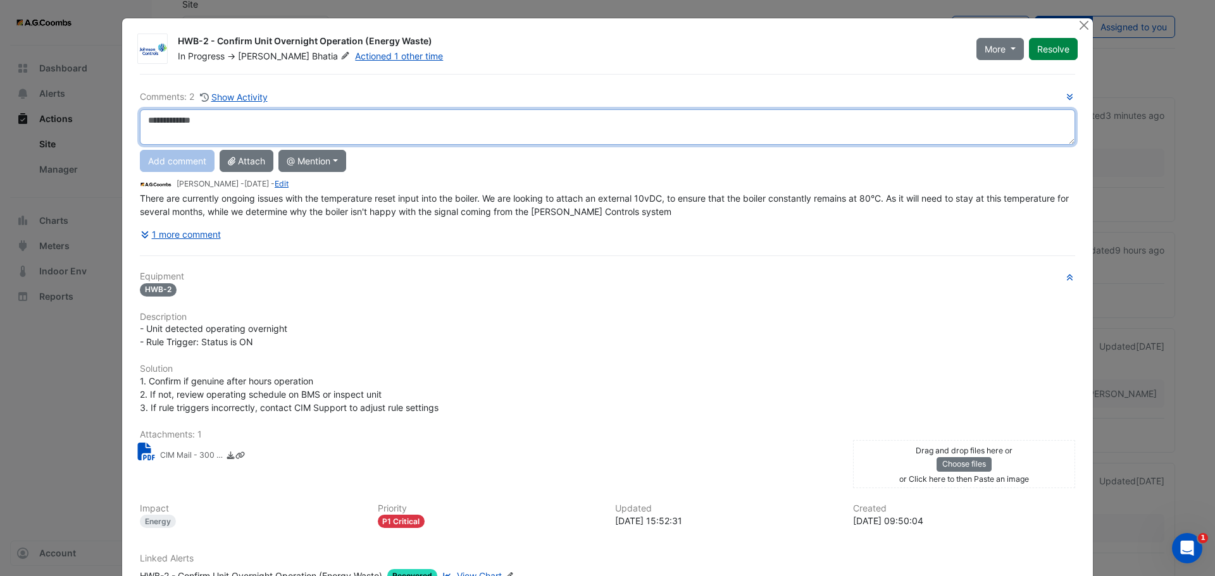
paste textarea "**********"
type textarea "**********"
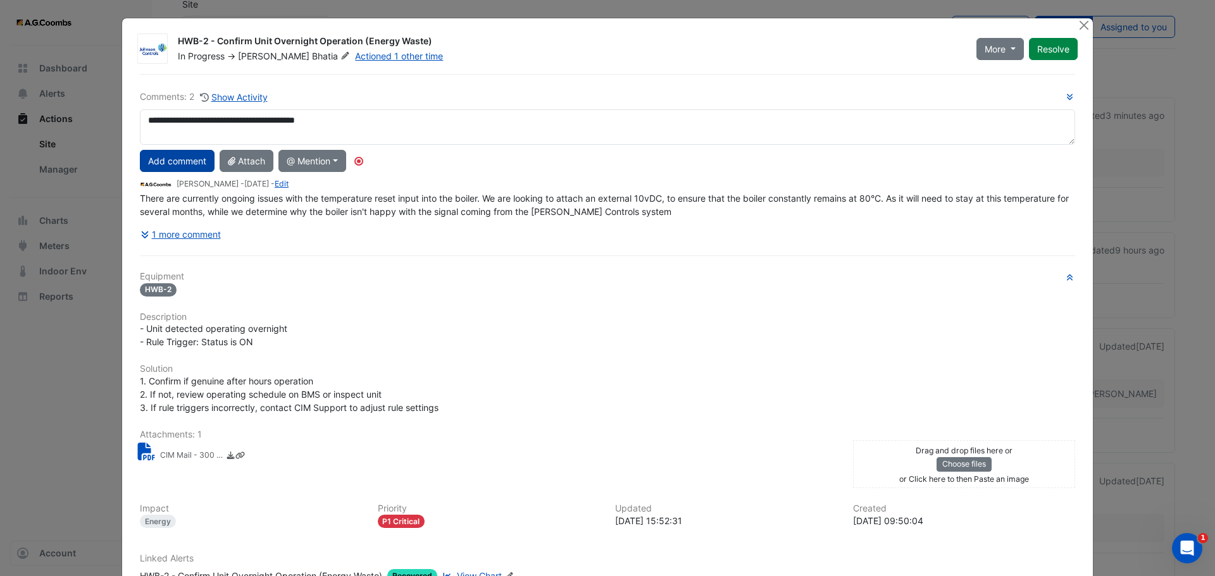
click at [174, 166] on button "Add comment" at bounding box center [177, 161] width 75 height 22
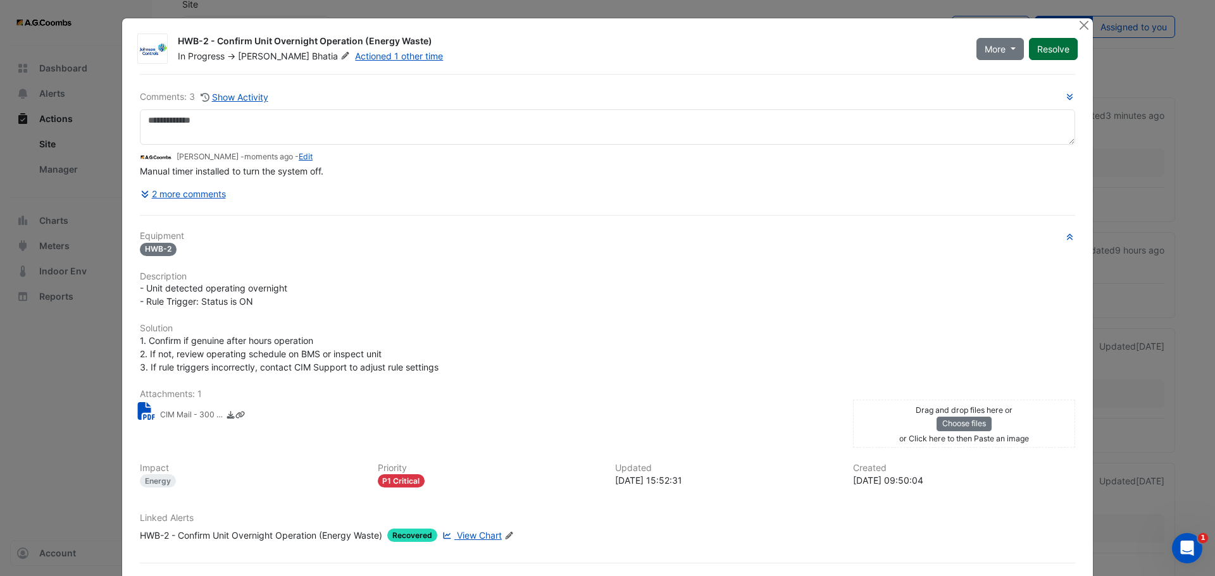
click at [1033, 51] on button "Resolve" at bounding box center [1053, 49] width 49 height 22
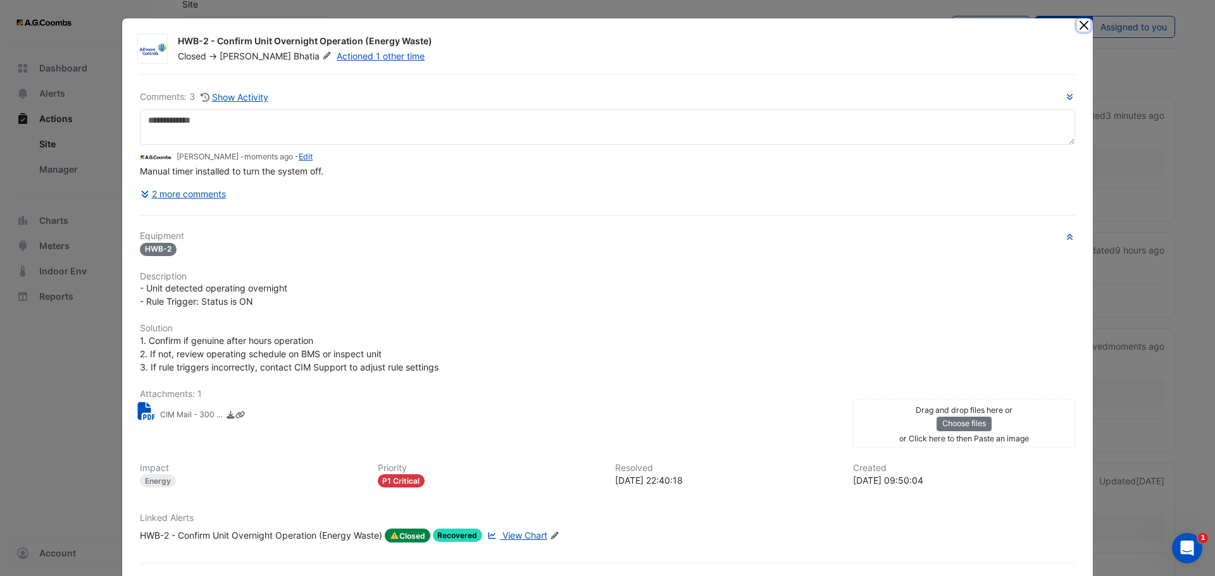
click at [1078, 25] on button "Close" at bounding box center [1083, 24] width 13 height 13
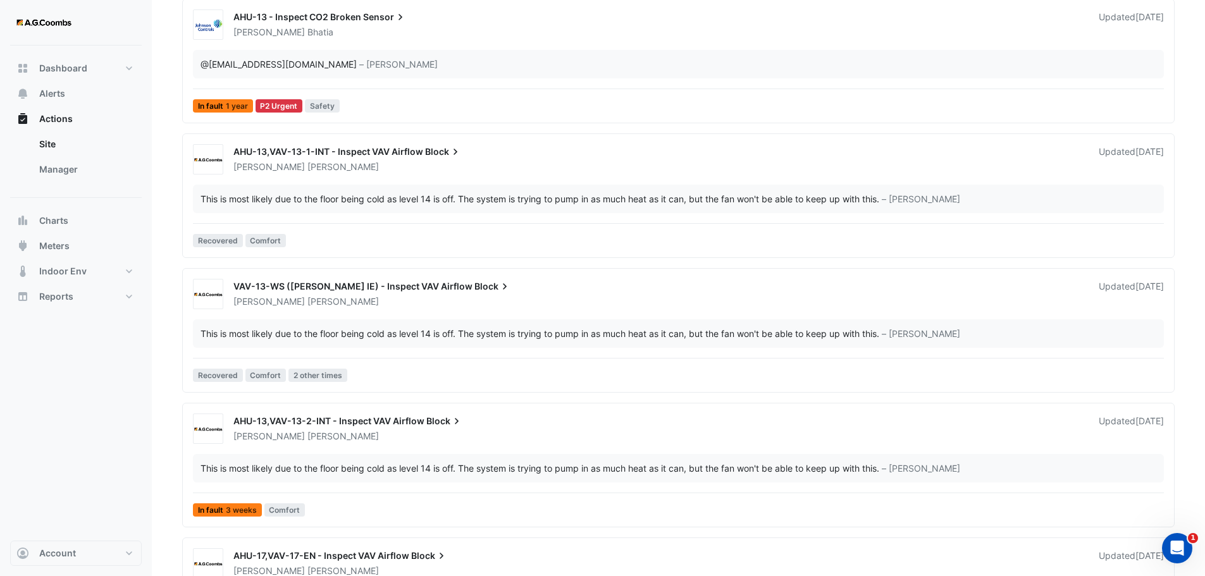
scroll to position [316, 0]
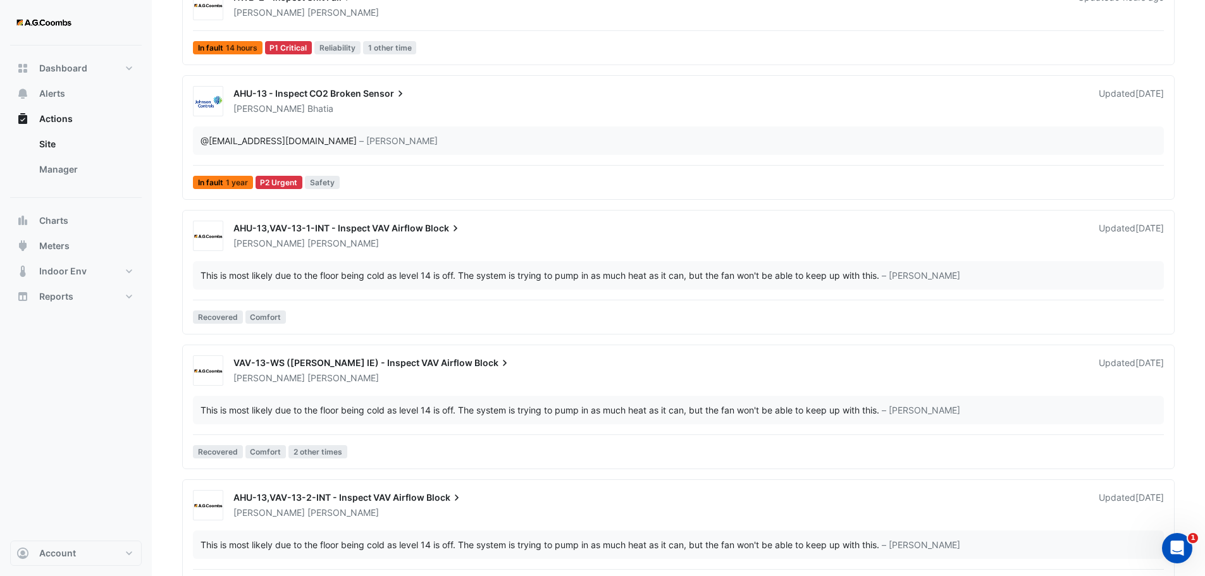
click at [399, 240] on div "[PERSON_NAME]" at bounding box center [658, 243] width 853 height 13
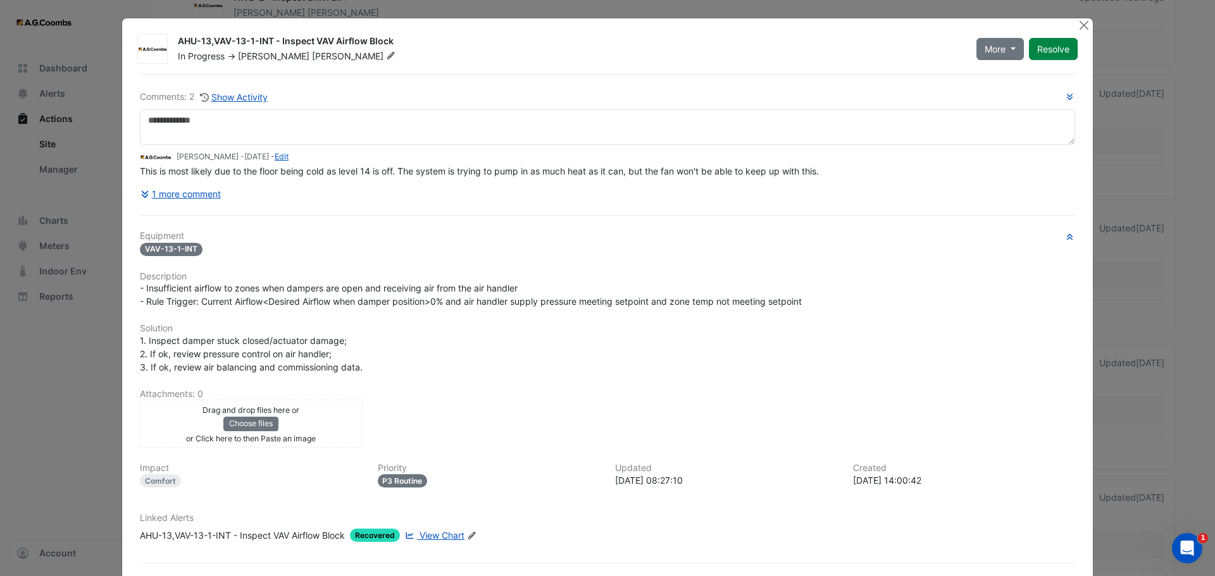
click at [431, 540] on span "View Chart" at bounding box center [442, 535] width 45 height 11
click at [1039, 54] on button "Resolve" at bounding box center [1053, 49] width 49 height 22
click at [1077, 25] on button "Close" at bounding box center [1083, 24] width 13 height 13
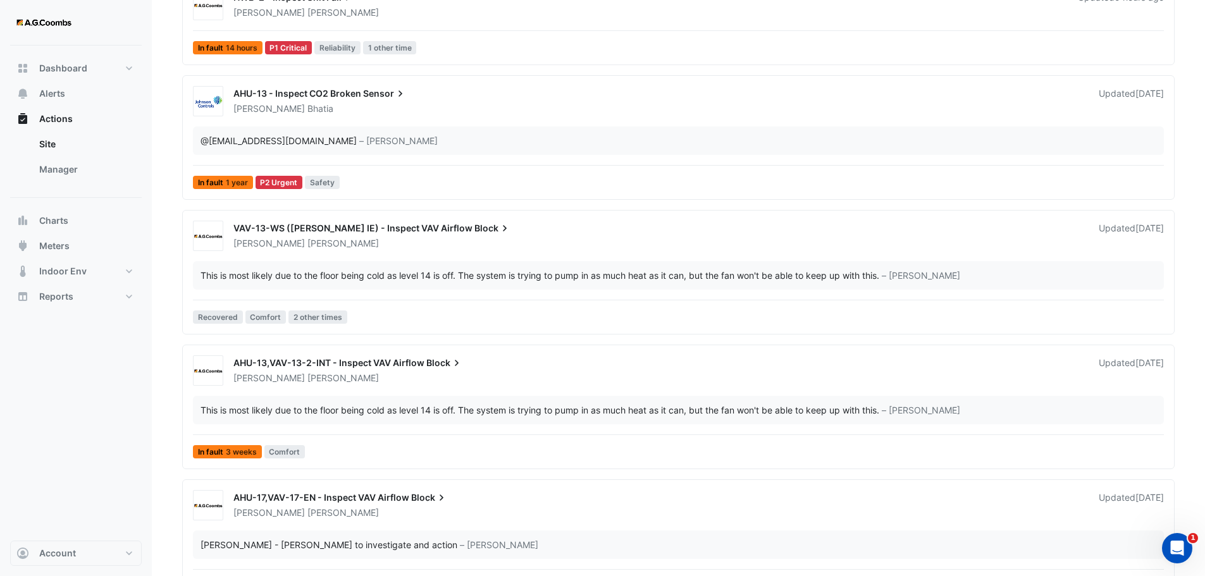
click at [424, 394] on div "AHU-13,VAV-13-2-INT - Inspect VAV Airflow Block [PERSON_NAME] Updated [DATE] Th…" at bounding box center [678, 410] width 981 height 108
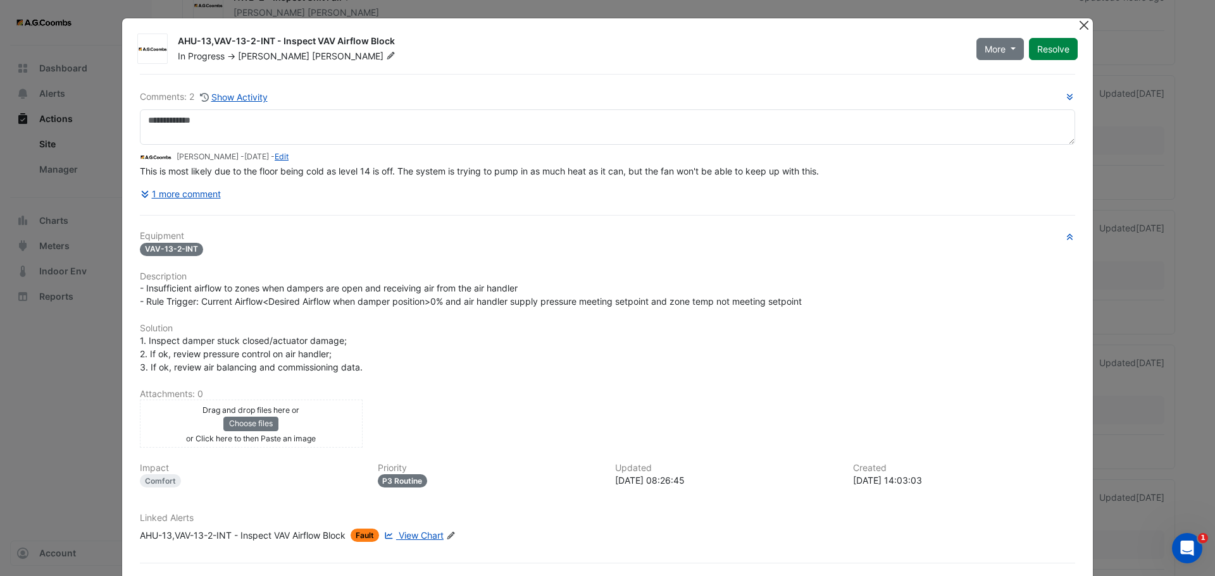
click at [1078, 27] on button "Close" at bounding box center [1083, 24] width 13 height 13
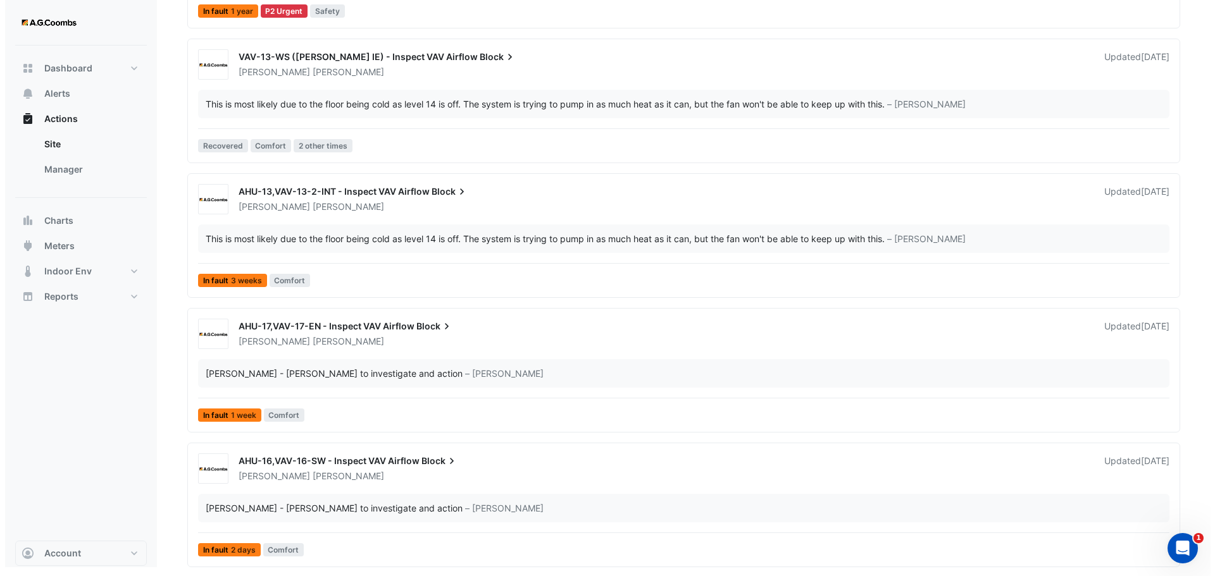
scroll to position [489, 0]
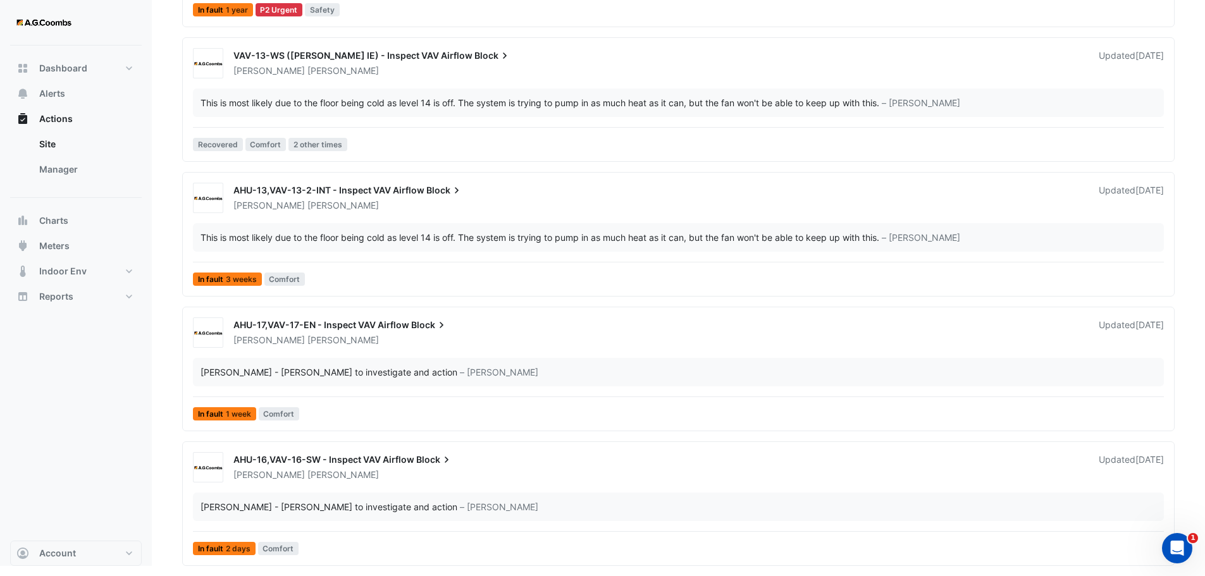
click at [387, 481] on div "[PERSON_NAME]" at bounding box center [658, 475] width 853 height 13
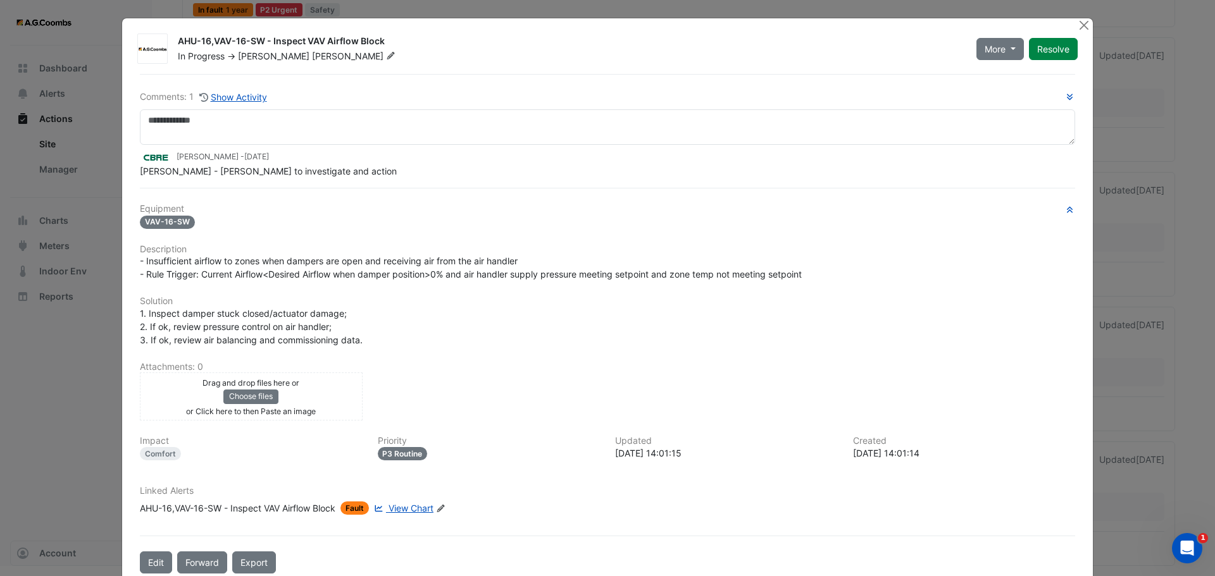
click at [419, 506] on span "View Chart" at bounding box center [411, 508] width 45 height 11
